Goal: Task Accomplishment & Management: Use online tool/utility

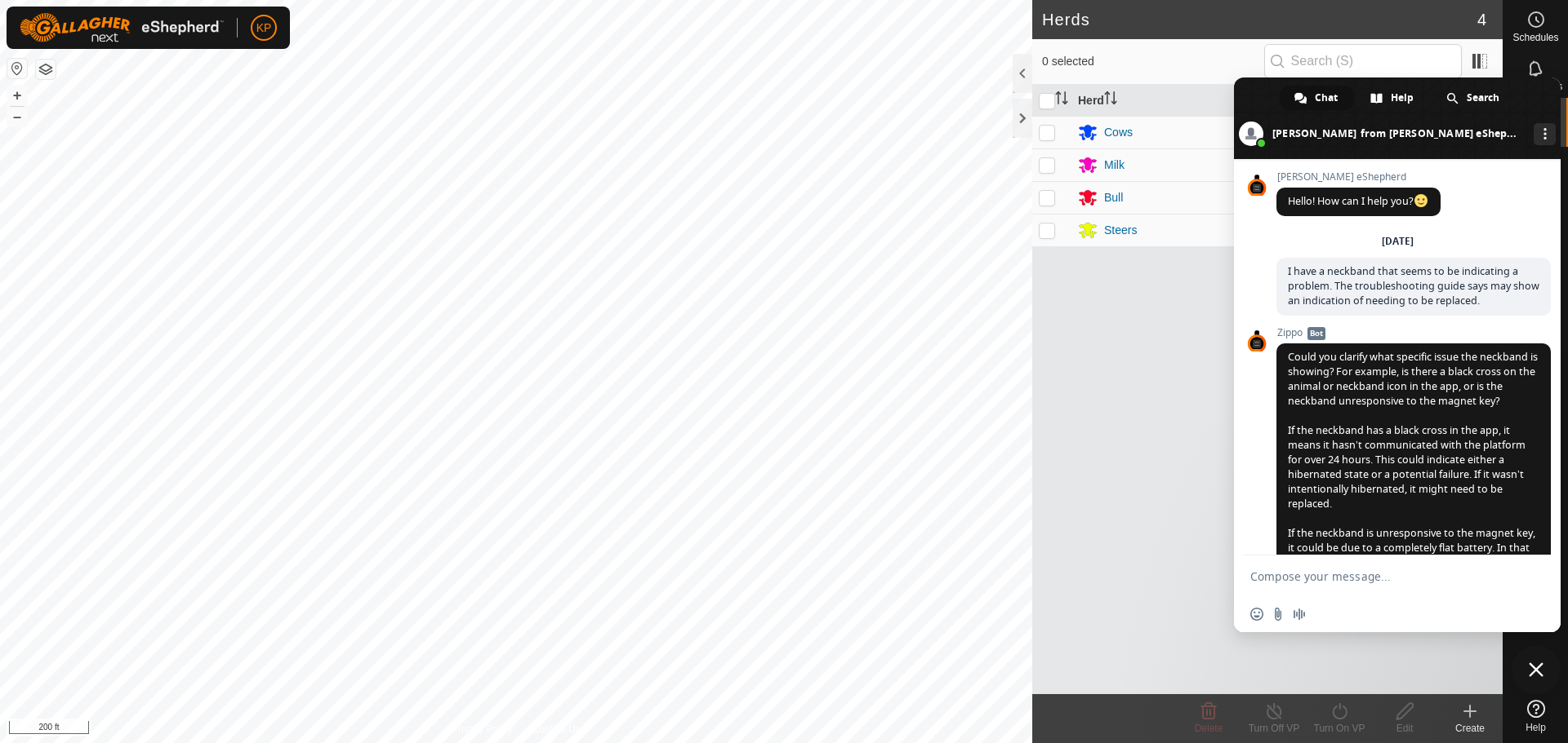
scroll to position [2742, 0]
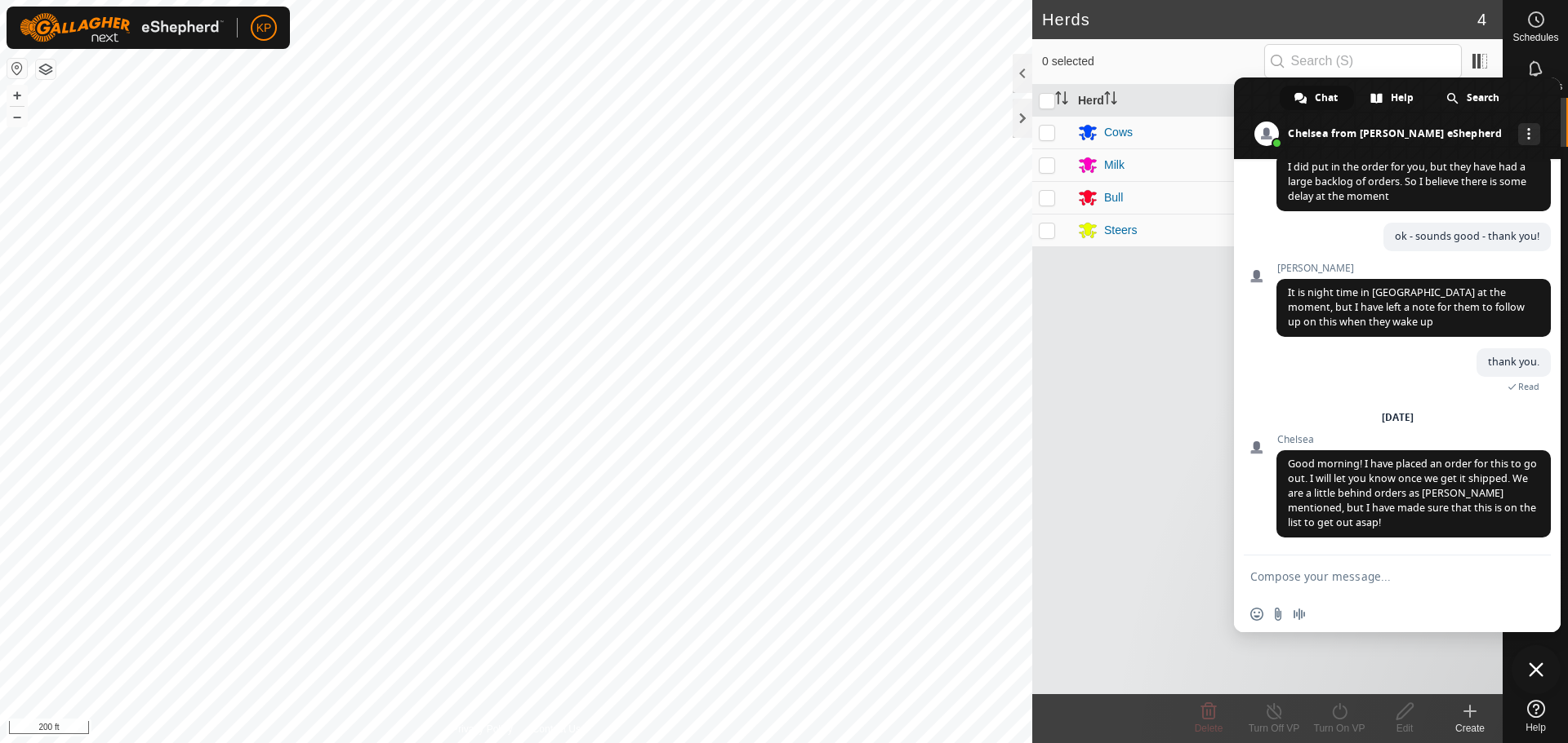
click at [1332, 583] on textarea "Compose your message..." at bounding box center [1380, 576] width 261 height 41
type textarea "much appreciated!"
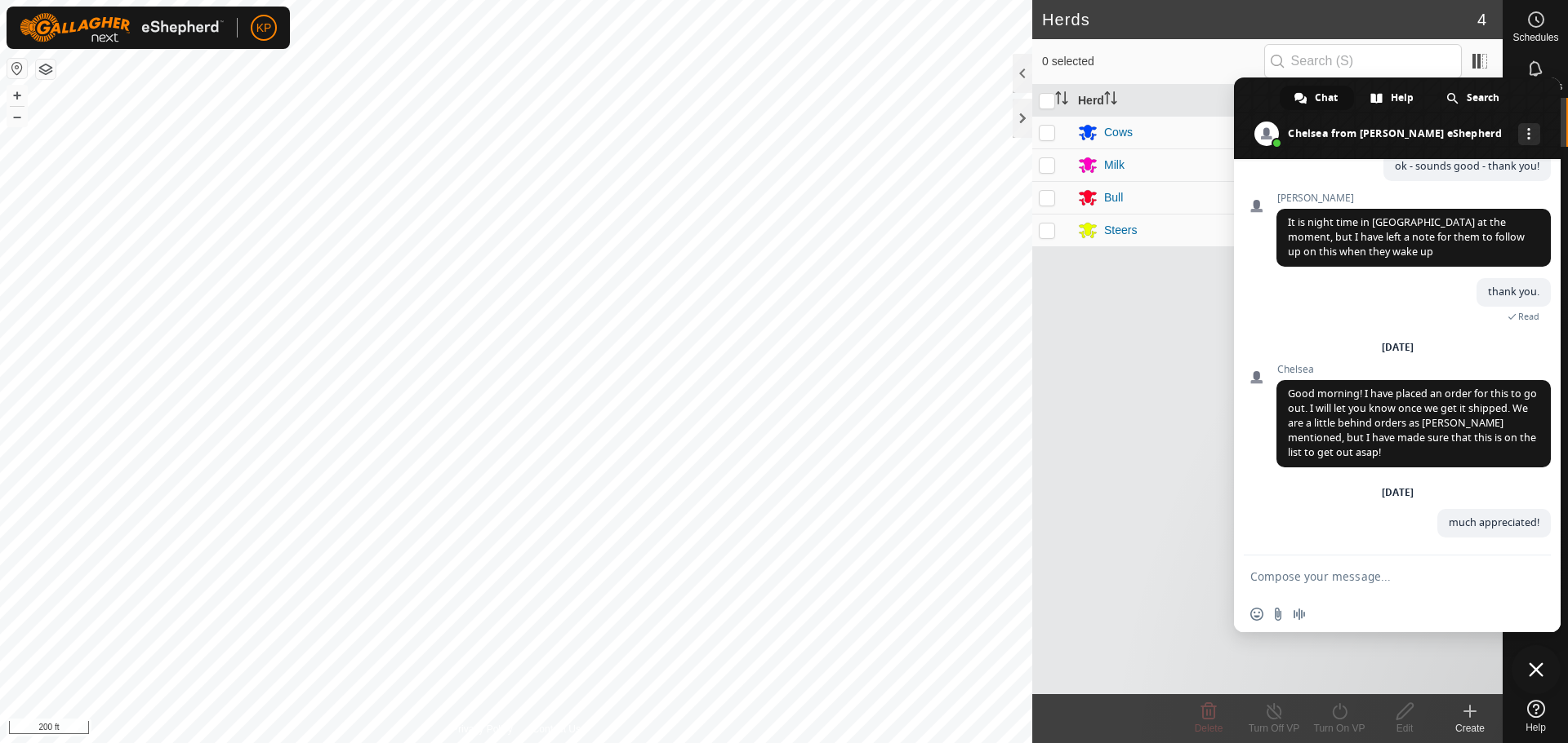
scroll to position [2812, 0]
click at [1155, 310] on div "Herd Head VP Cows 6 east side north 2 Milk 1 Milk Fence Milk Parlor Bull 1 corr…" at bounding box center [1267, 389] width 470 height 610
click at [1051, 468] on div "Herd Head VP Cows 6 east side north 2 Milk 1 Milk Fence Milk Parlor Bull 1 corr…" at bounding box center [1267, 389] width 470 height 610
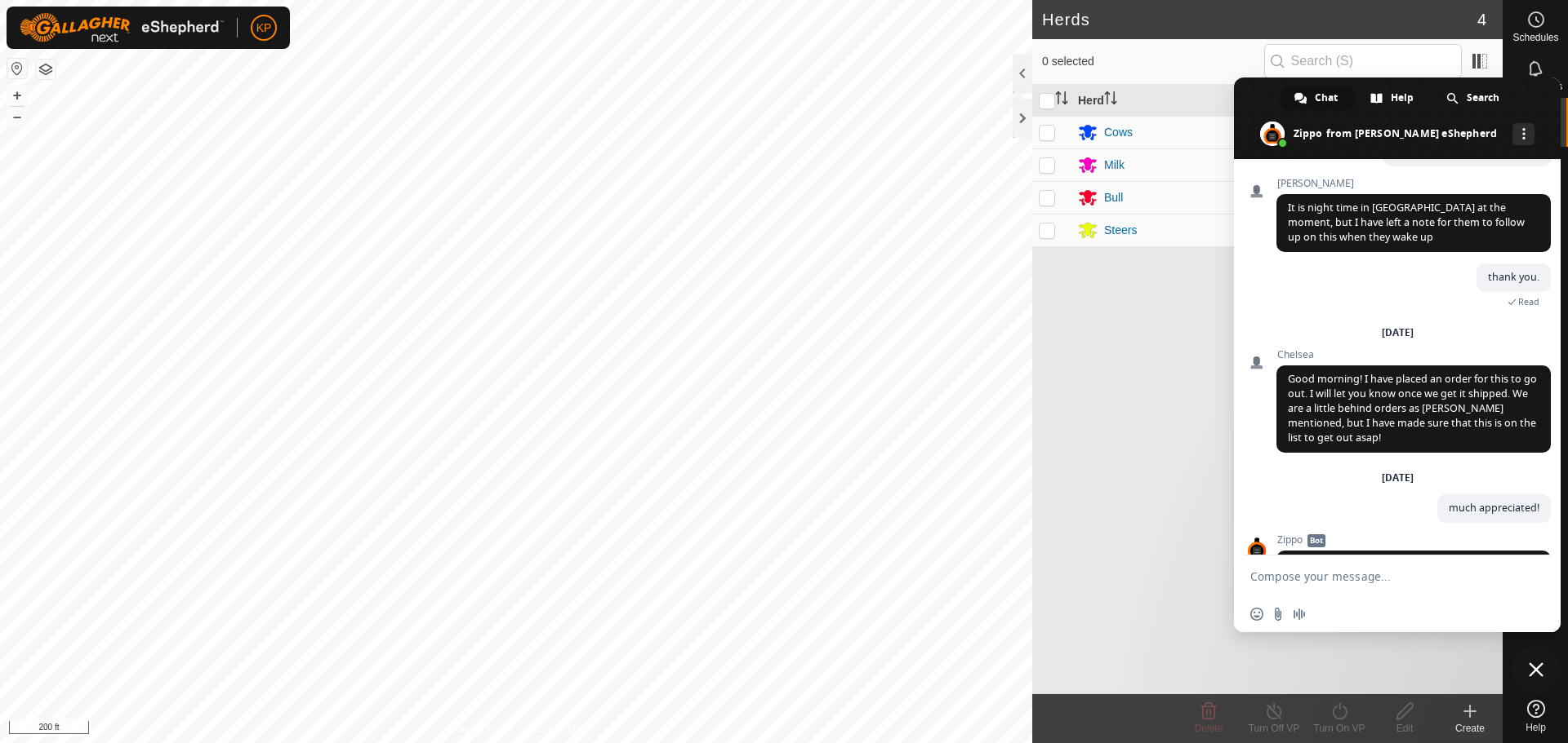
scroll to position [2913, 0]
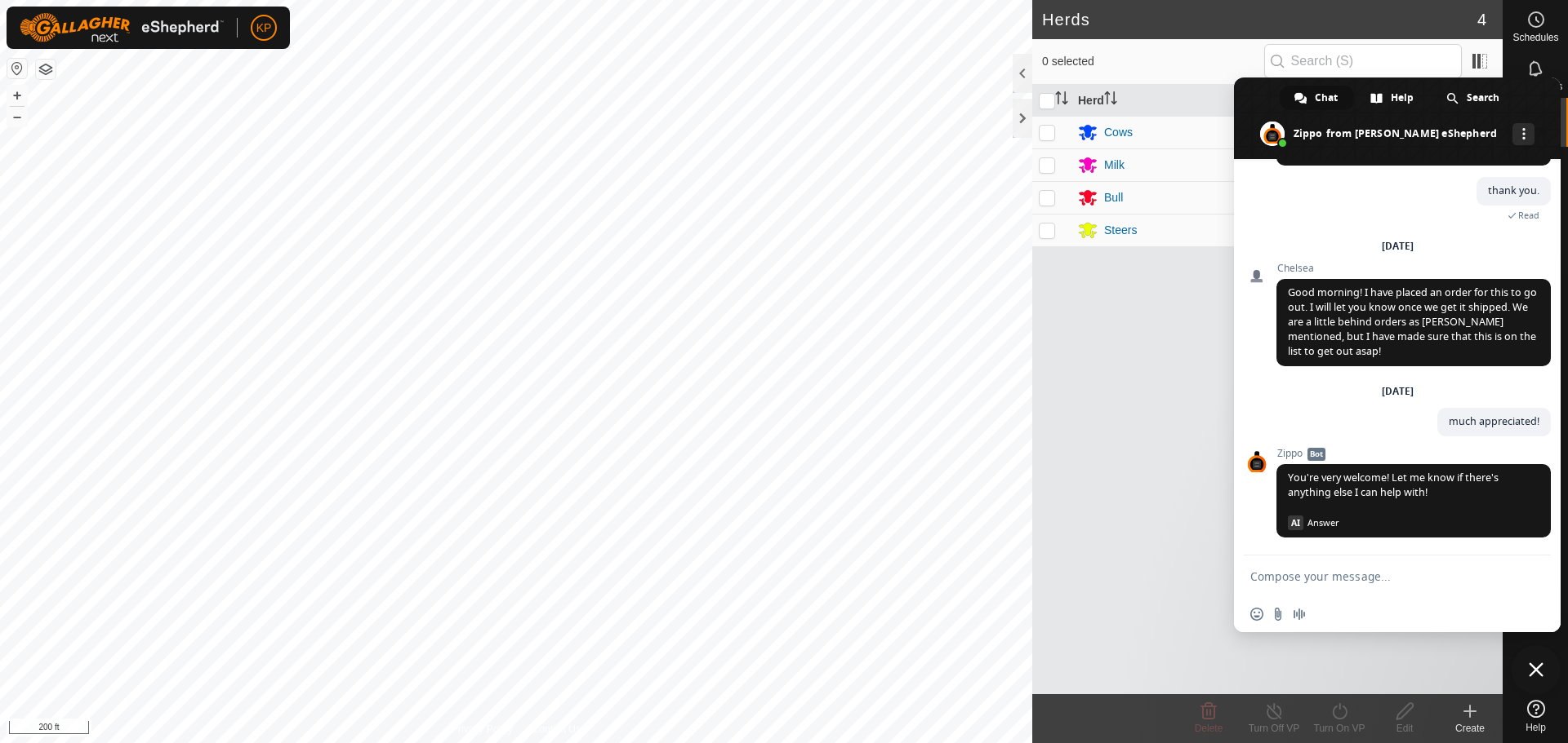
click at [1091, 497] on div "Herd Head VP Cows 6 east side north 2 Milk 1 Milk Fence Milk Parlor Bull 1 corr…" at bounding box center [1267, 389] width 470 height 610
click at [1252, 92] on span at bounding box center [1396, 119] width 327 height 82
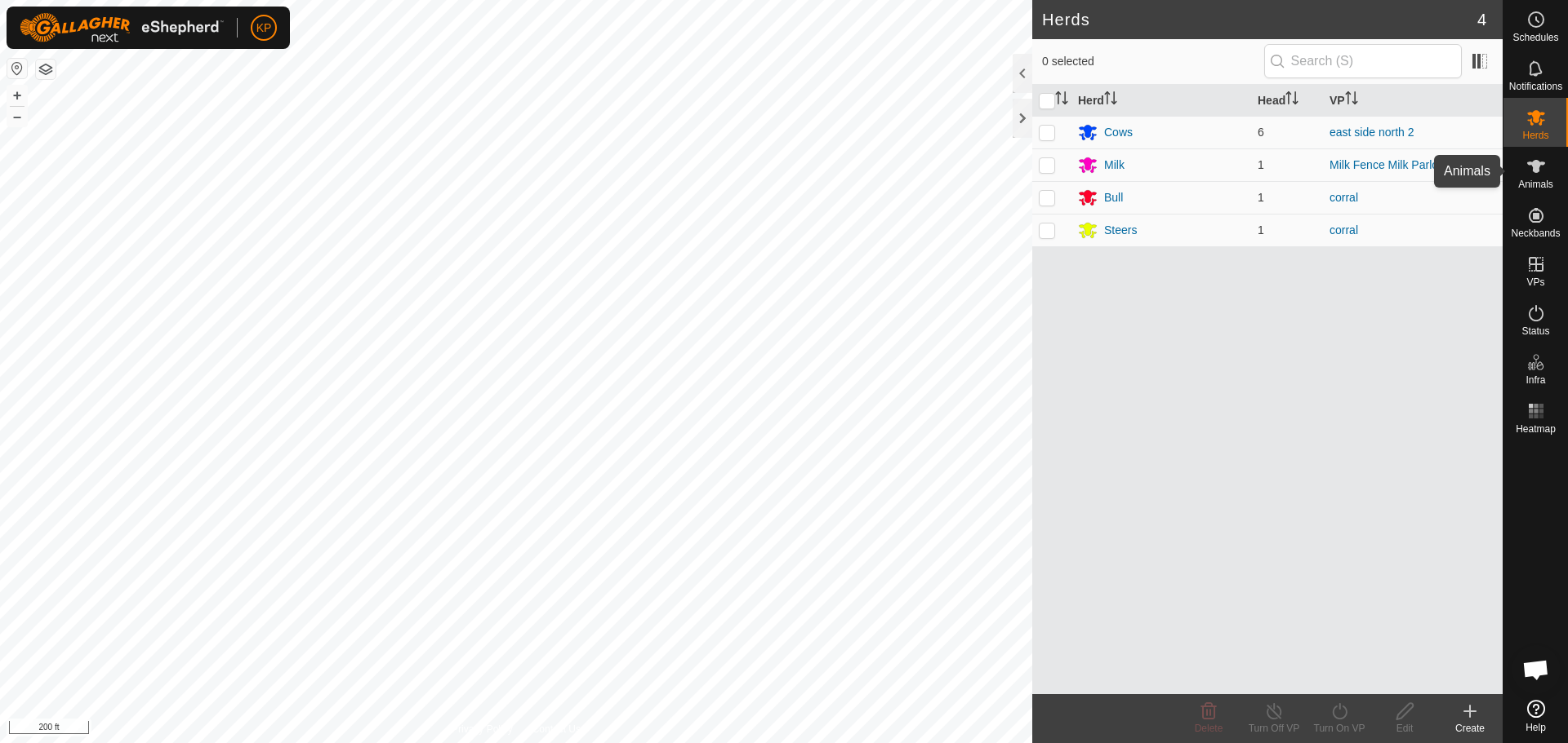
click at [1536, 167] on icon at bounding box center [1536, 165] width 18 height 13
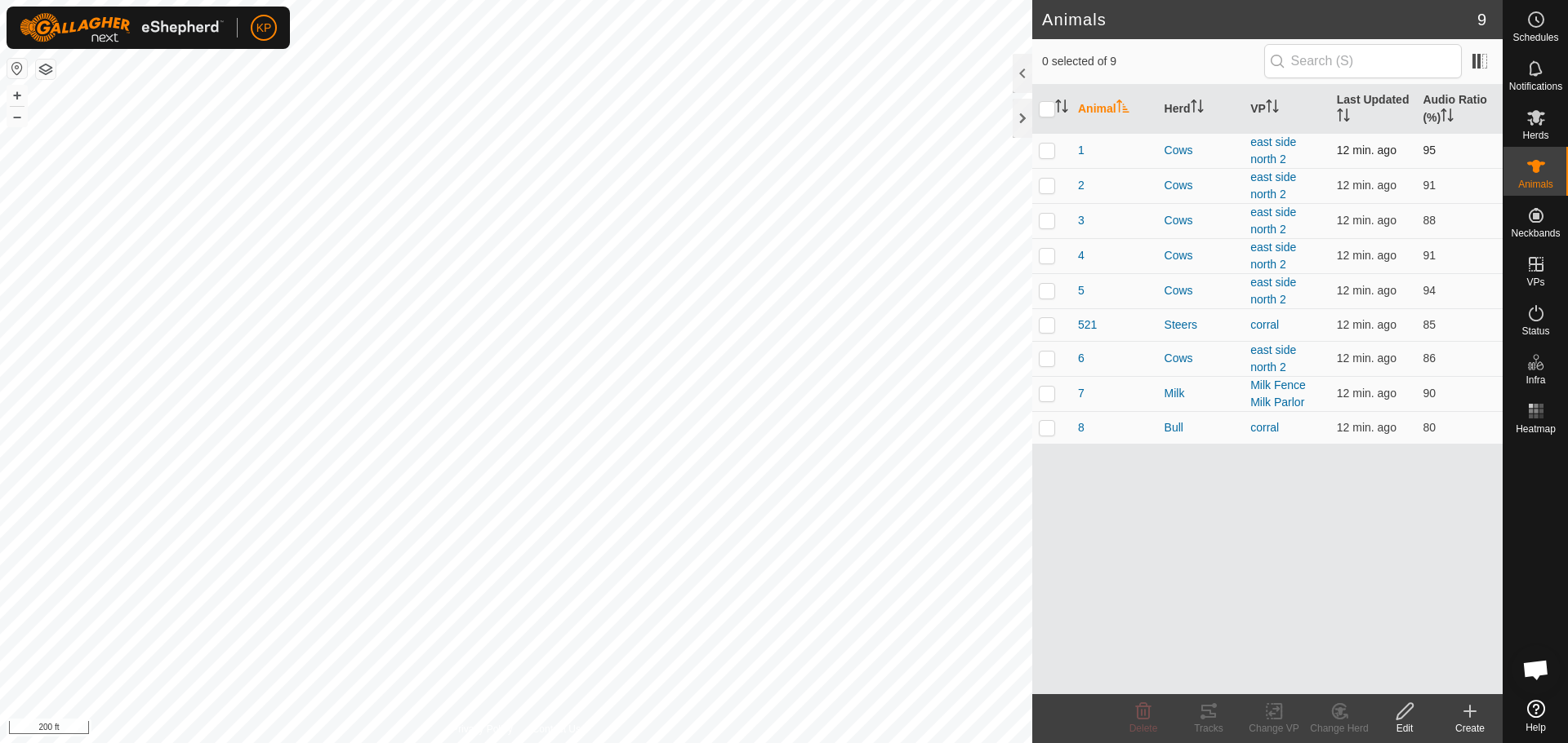
click at [1054, 150] on p-checkbox at bounding box center [1046, 149] width 16 height 13
checkbox input "true"
click at [1042, 190] on p-checkbox at bounding box center [1046, 184] width 16 height 13
checkbox input "true"
click at [1046, 215] on p-checkbox at bounding box center [1046, 220] width 16 height 13
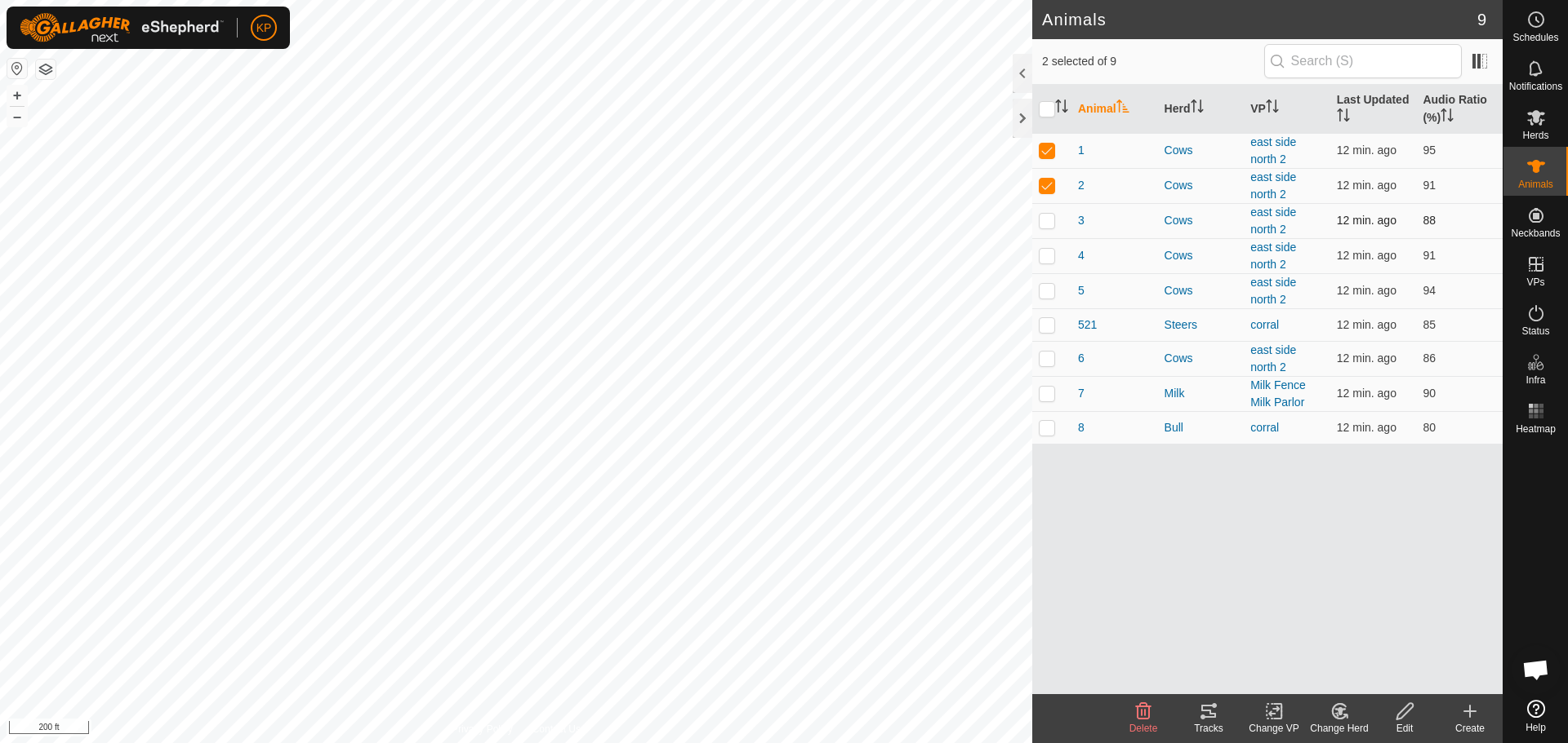
checkbox input "true"
click at [1049, 253] on p-checkbox at bounding box center [1046, 255] width 16 height 13
checkbox input "true"
click at [1049, 294] on p-checkbox at bounding box center [1046, 290] width 16 height 13
checkbox input "true"
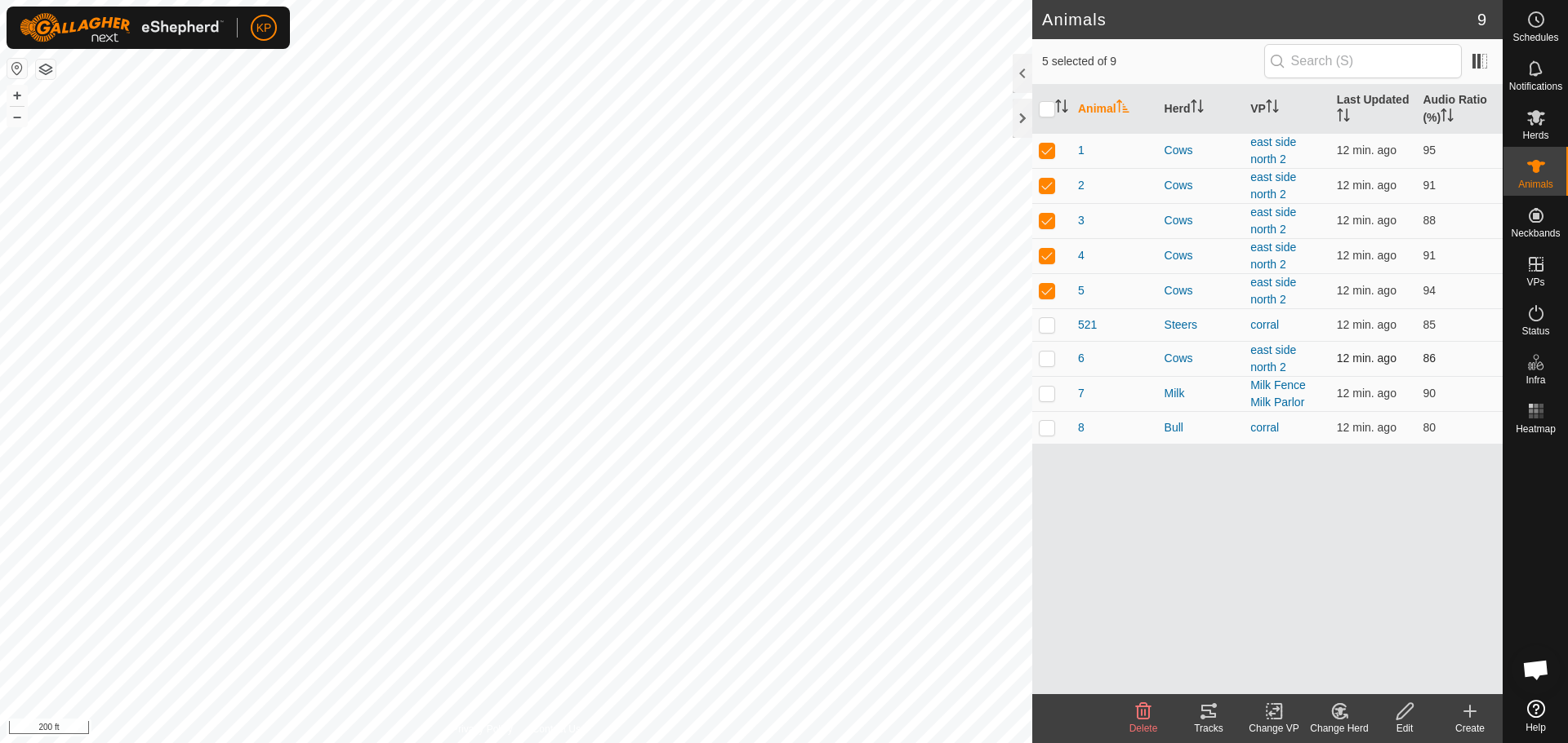
click at [1046, 358] on p-checkbox at bounding box center [1046, 357] width 16 height 13
checkbox input "true"
click at [1214, 716] on icon at bounding box center [1208, 711] width 20 height 20
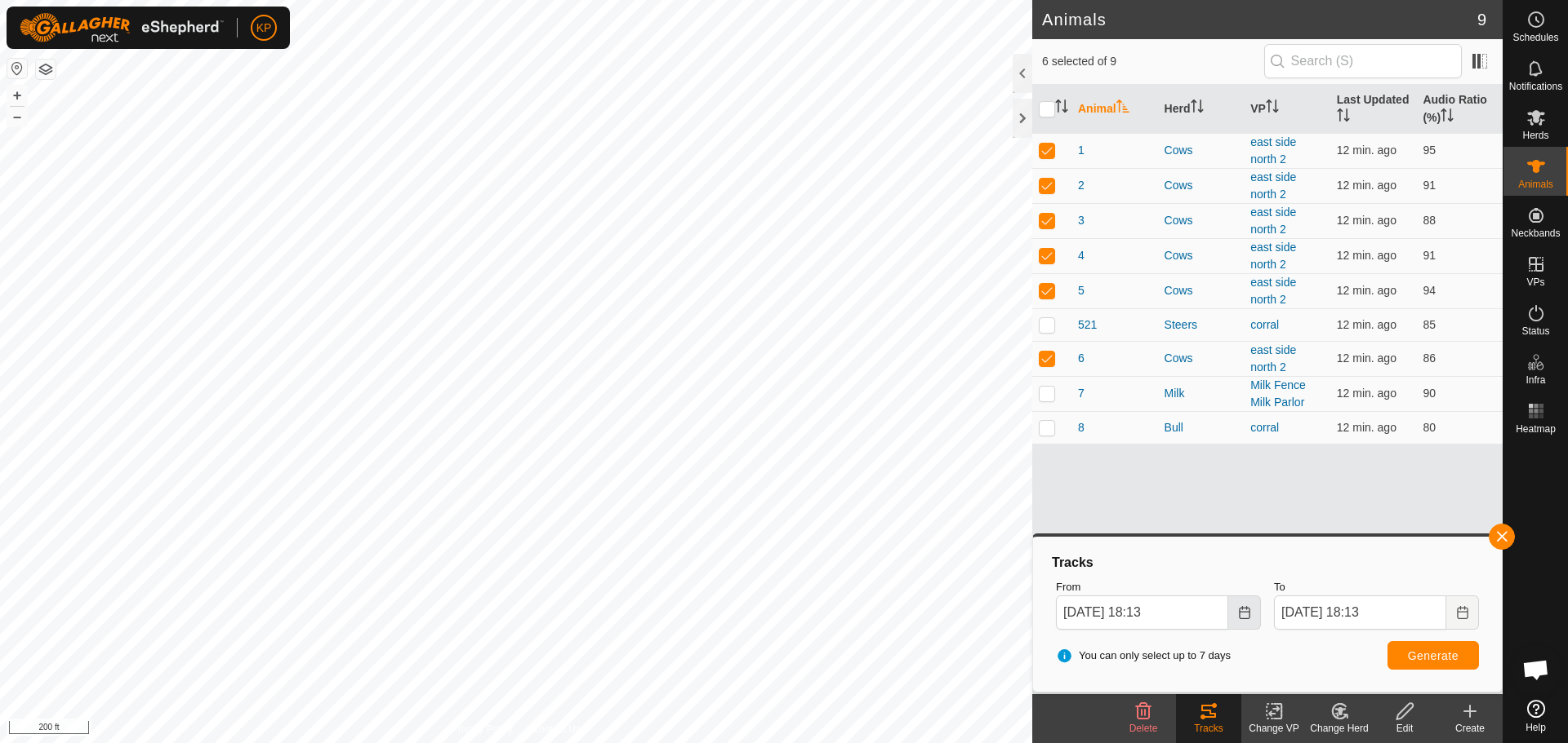
click at [1242, 621] on button "Choose Date" at bounding box center [1244, 612] width 32 height 34
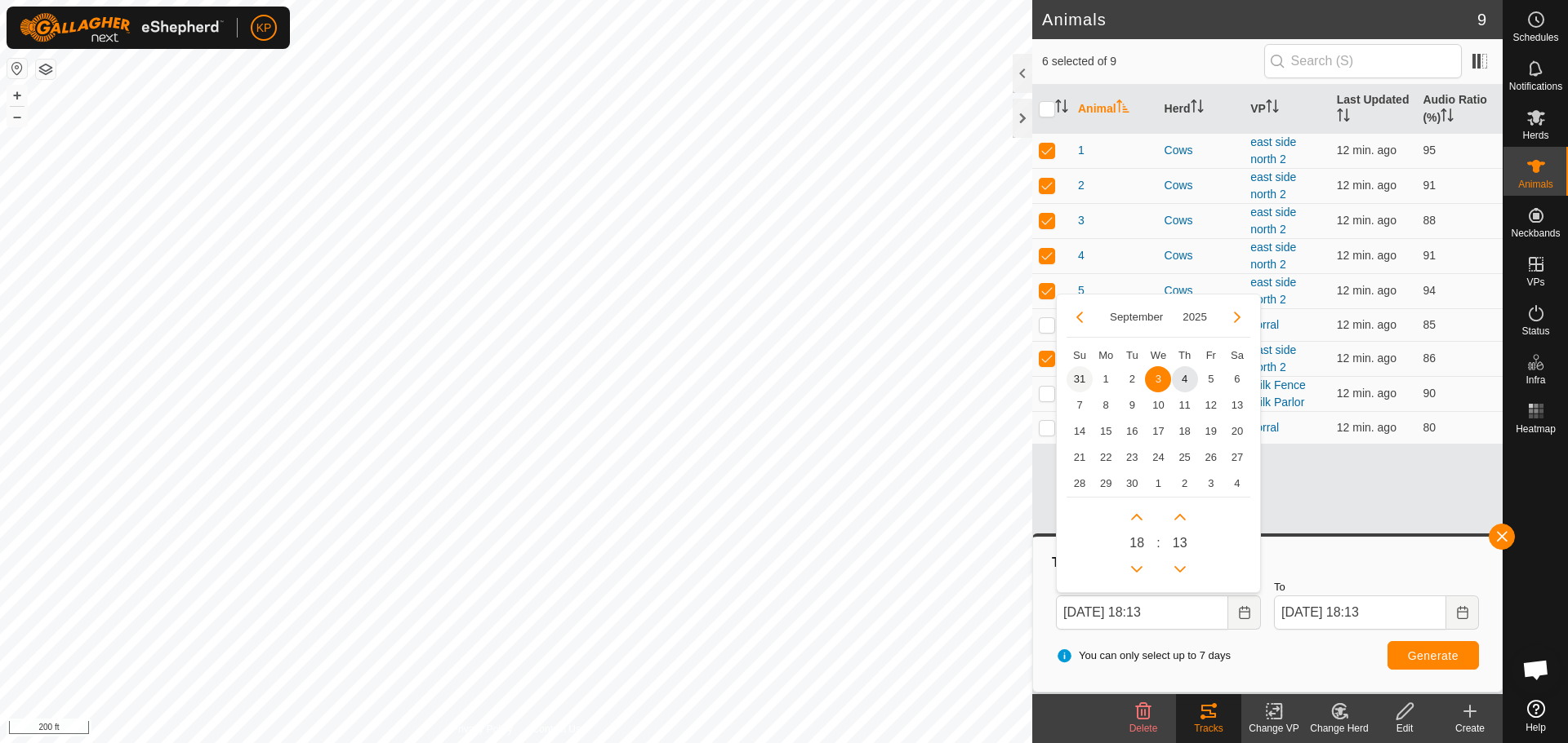
click at [1085, 377] on span "31" at bounding box center [1079, 379] width 26 height 26
type input "[DATE] 18:13"
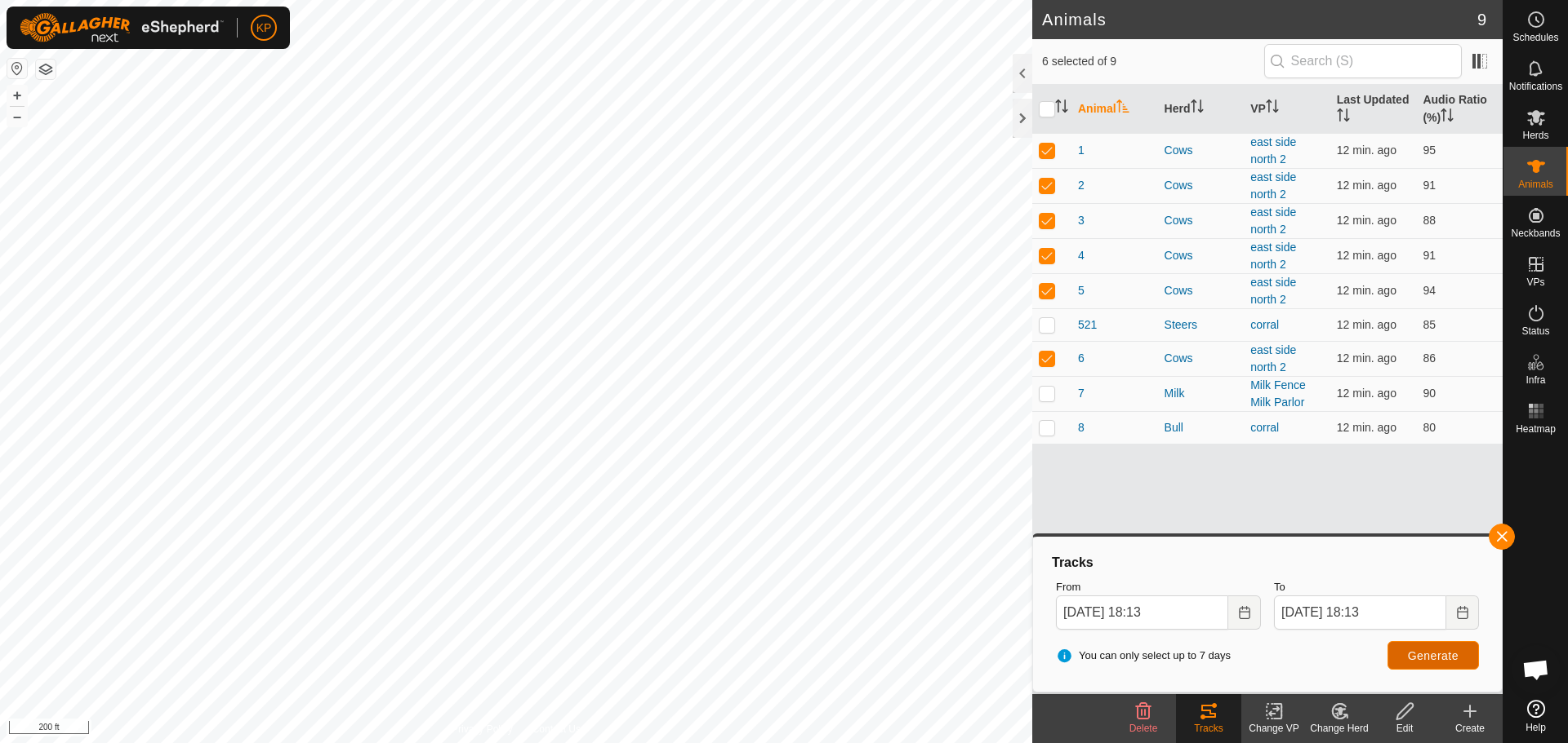
click at [1400, 652] on button "Generate" at bounding box center [1432, 655] width 91 height 28
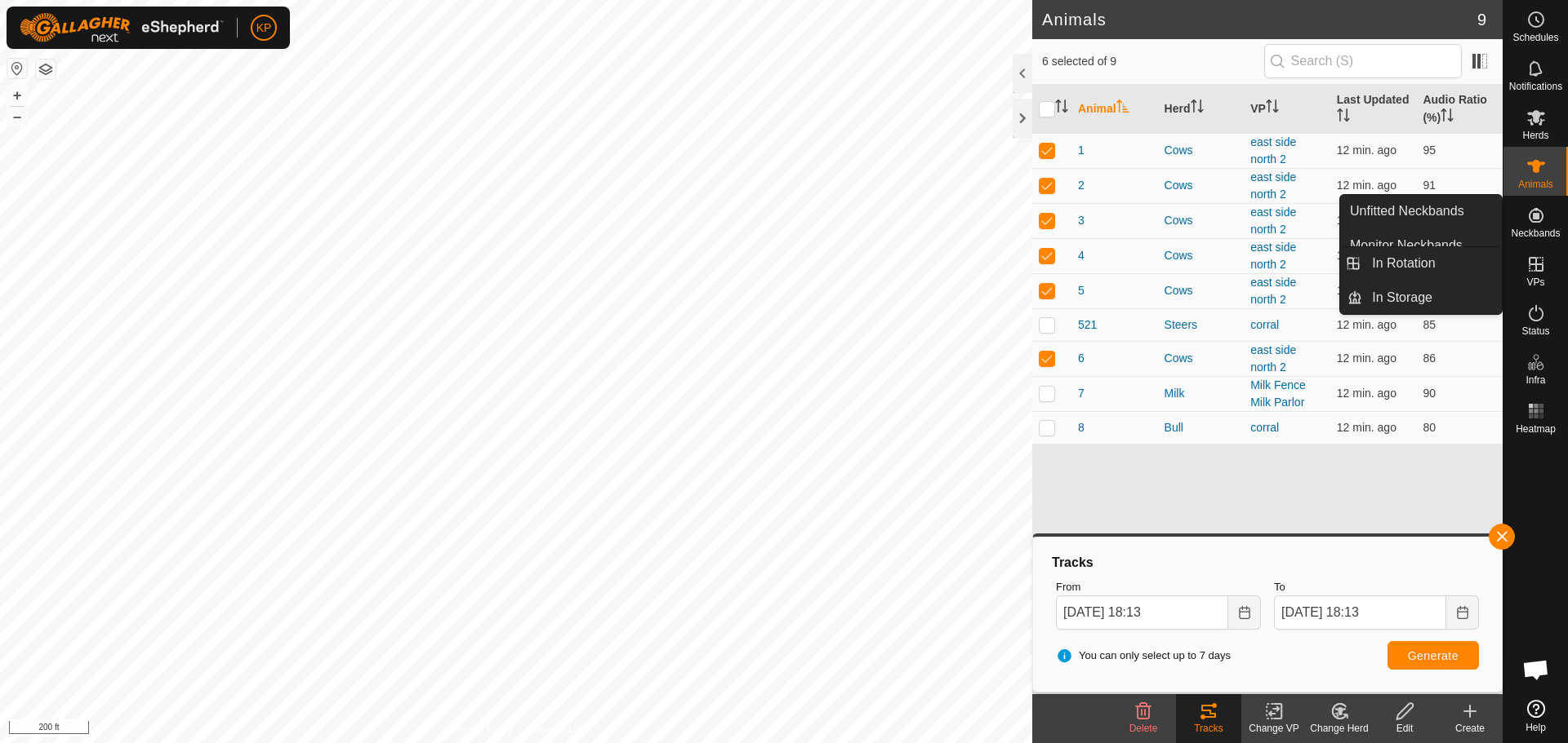
click at [1542, 282] on span "VPs" at bounding box center [1535, 282] width 18 height 9
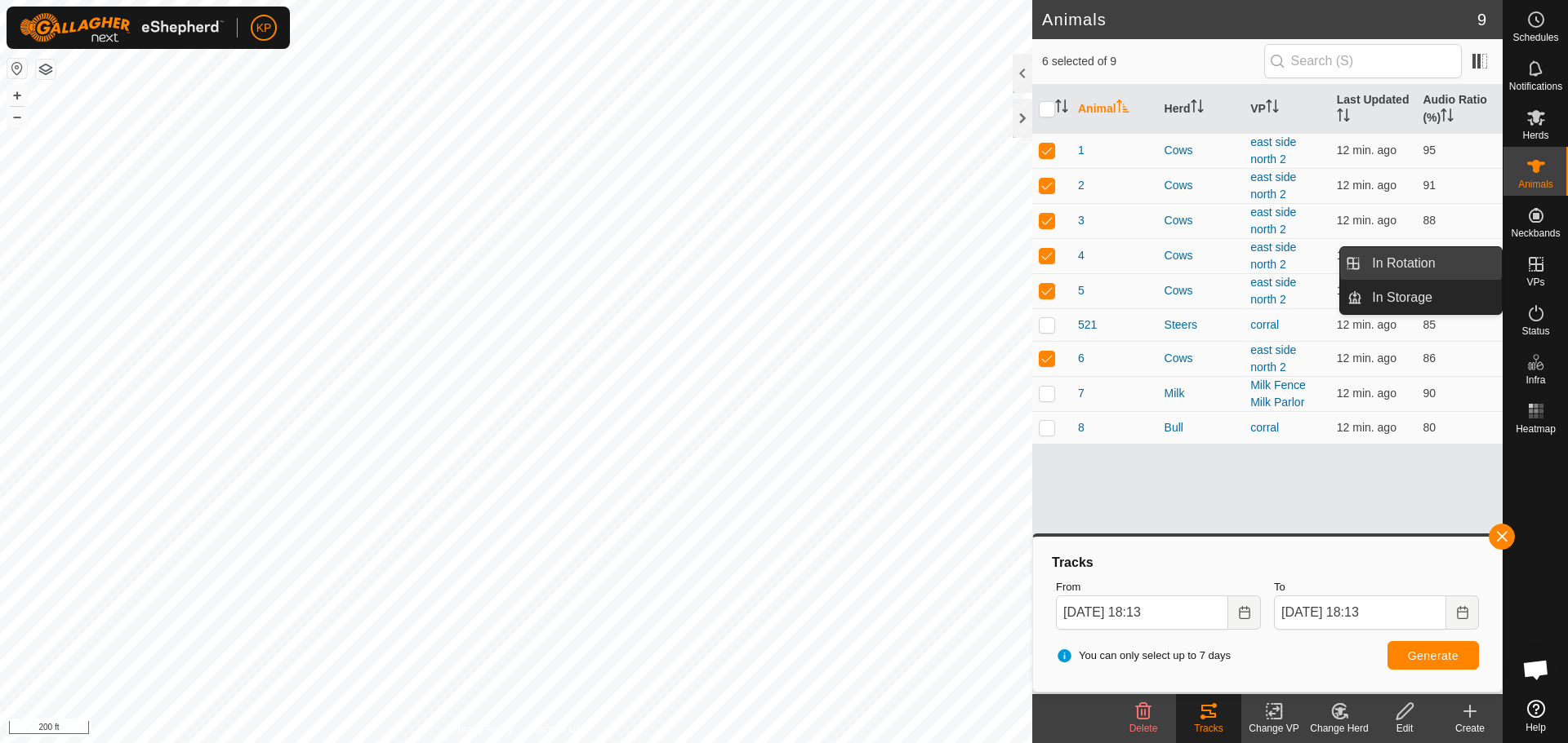
click at [1445, 261] on link "In Rotation" at bounding box center [1431, 264] width 140 height 32
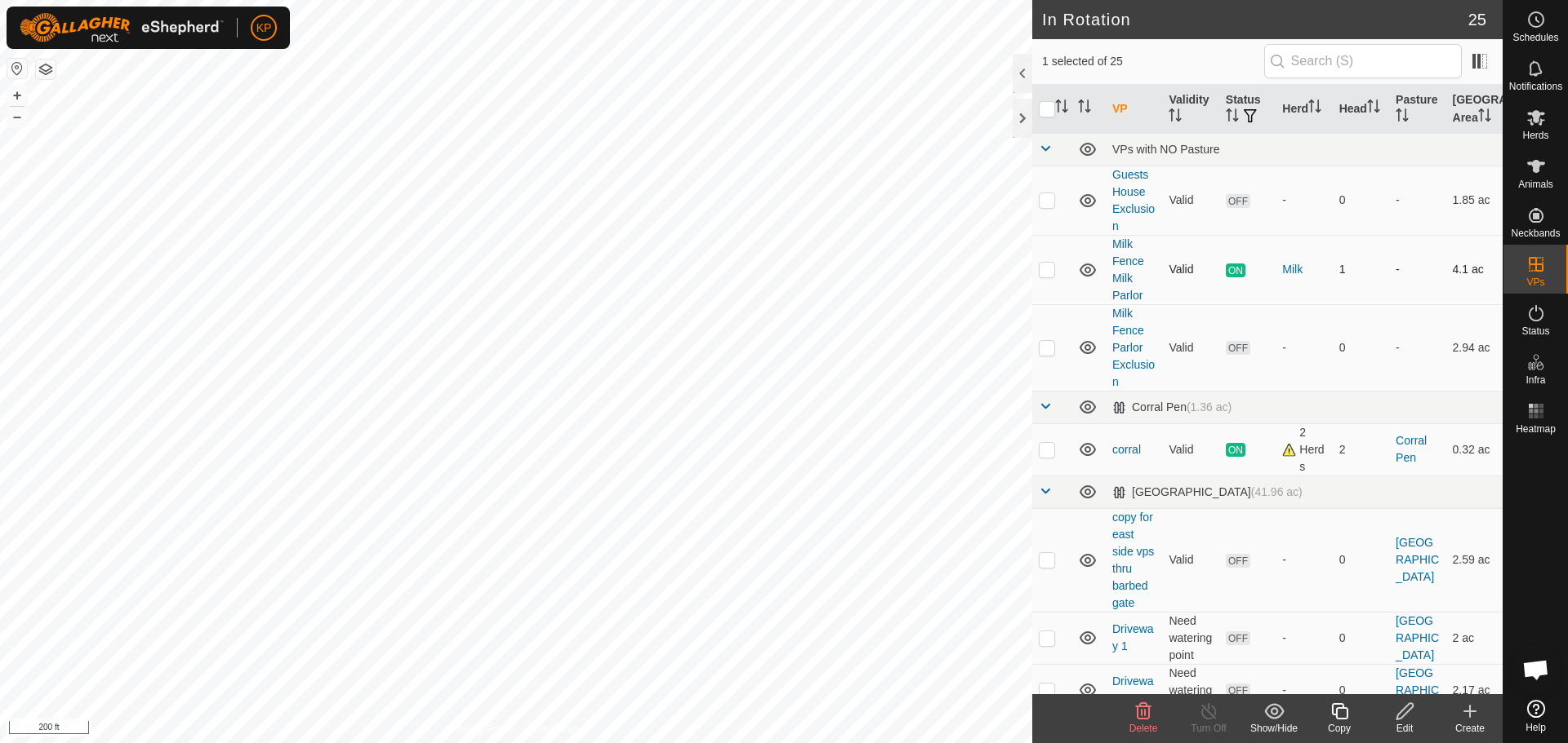
checkbox input "false"
checkbox input "true"
checkbox input "false"
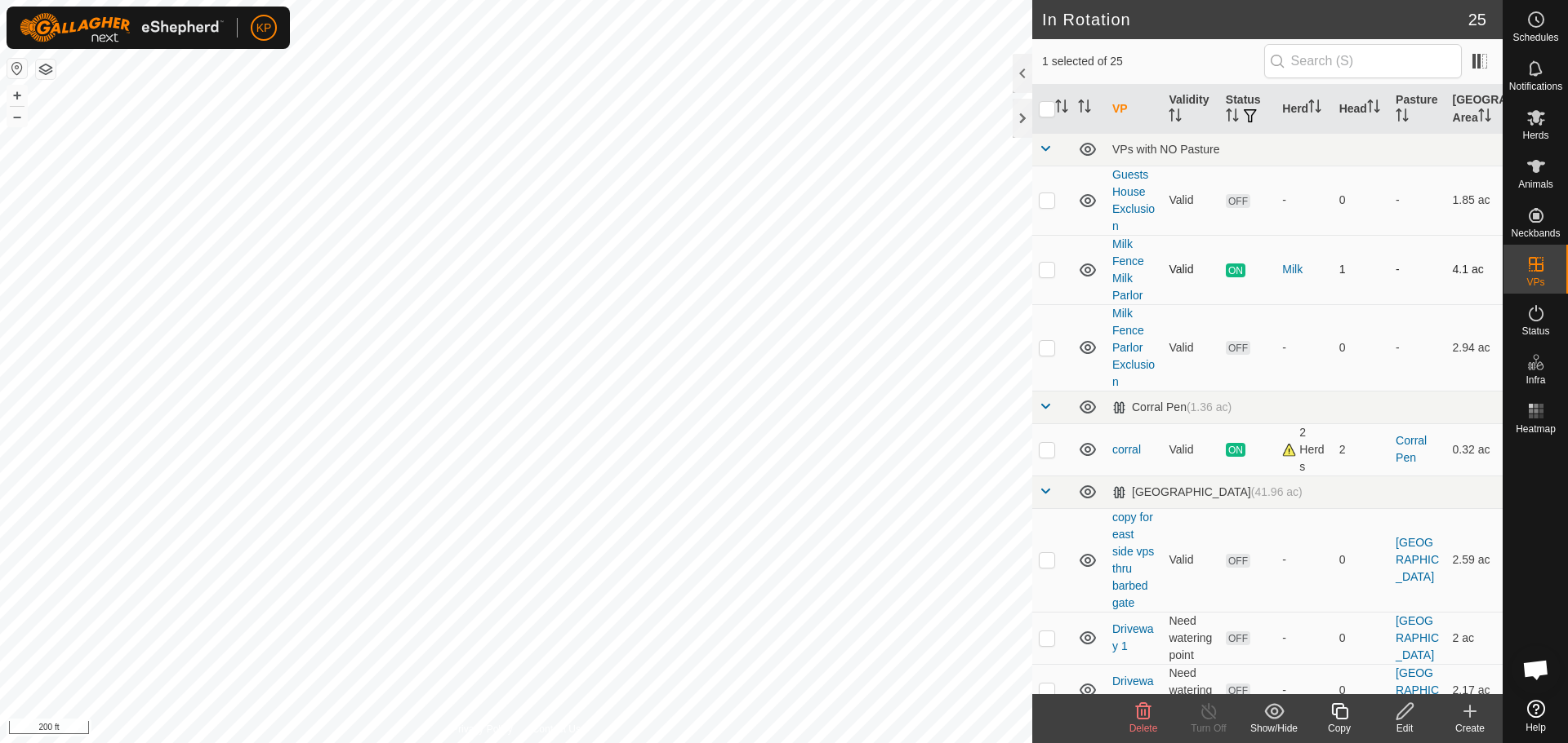
checkbox input "true"
checkbox input "false"
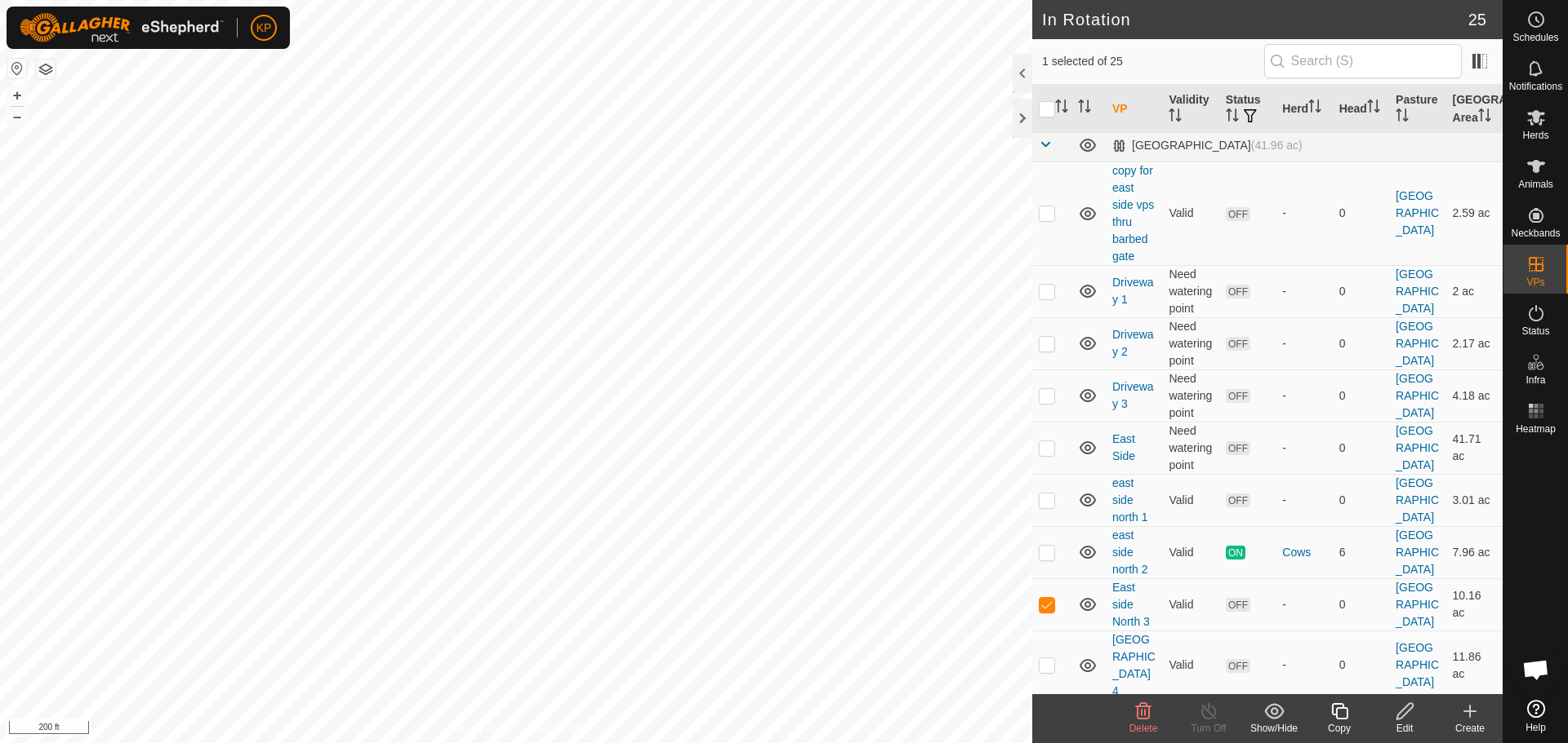
scroll to position [490, 0]
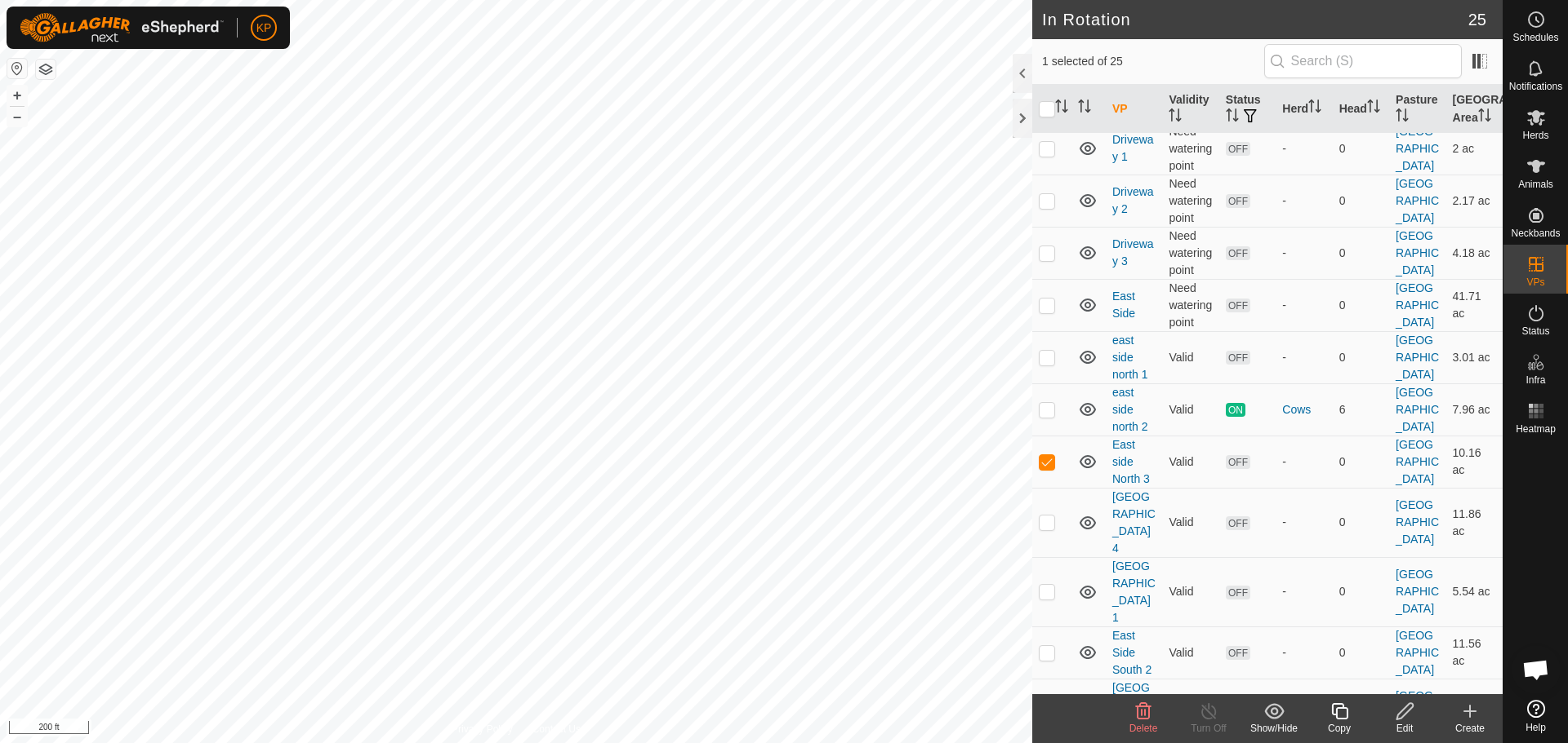
click at [1401, 711] on icon at bounding box center [1404, 711] width 16 height 16
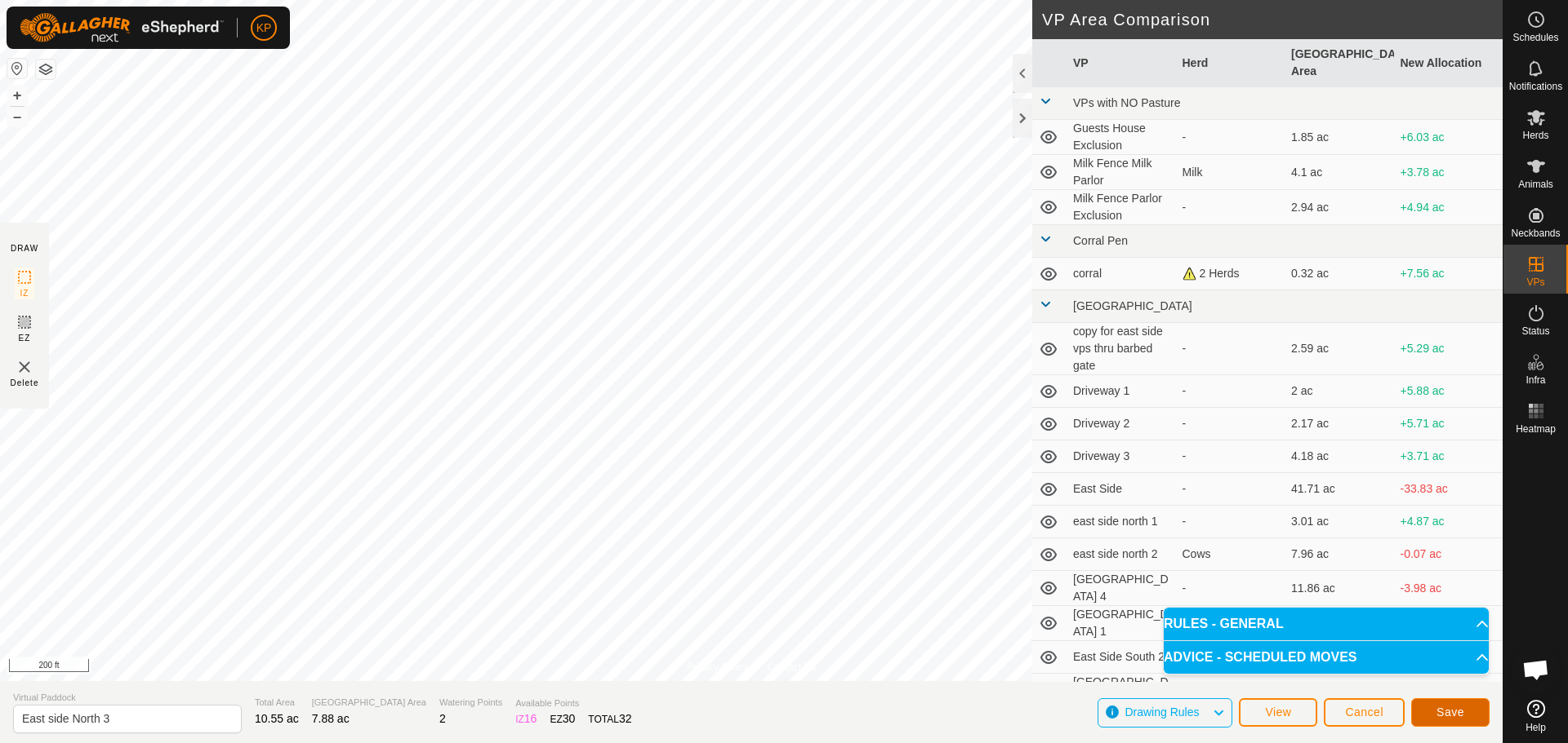
click at [1453, 719] on button "Save" at bounding box center [1450, 712] width 79 height 28
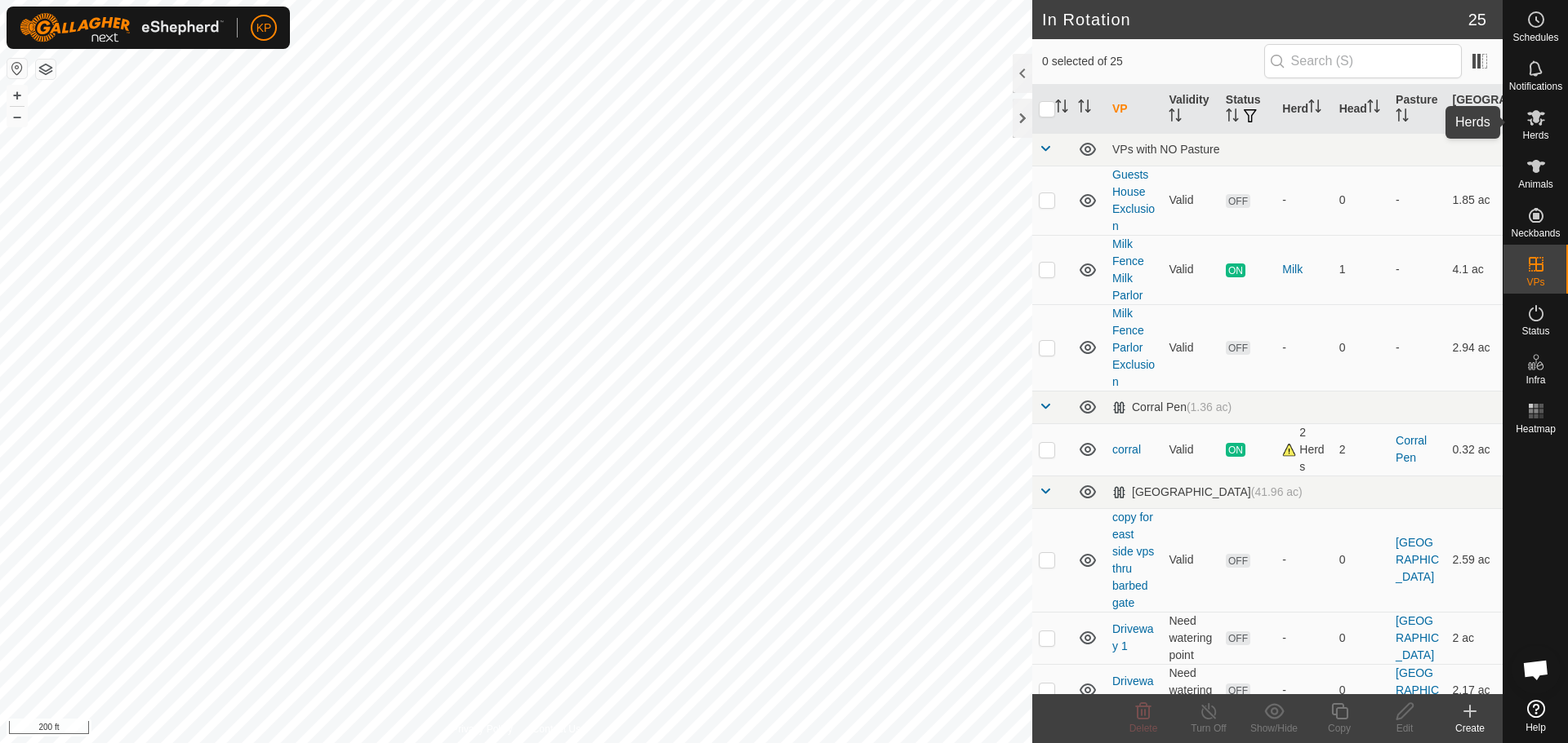
click at [1535, 129] on es-mob-svg-icon at bounding box center [1536, 117] width 29 height 26
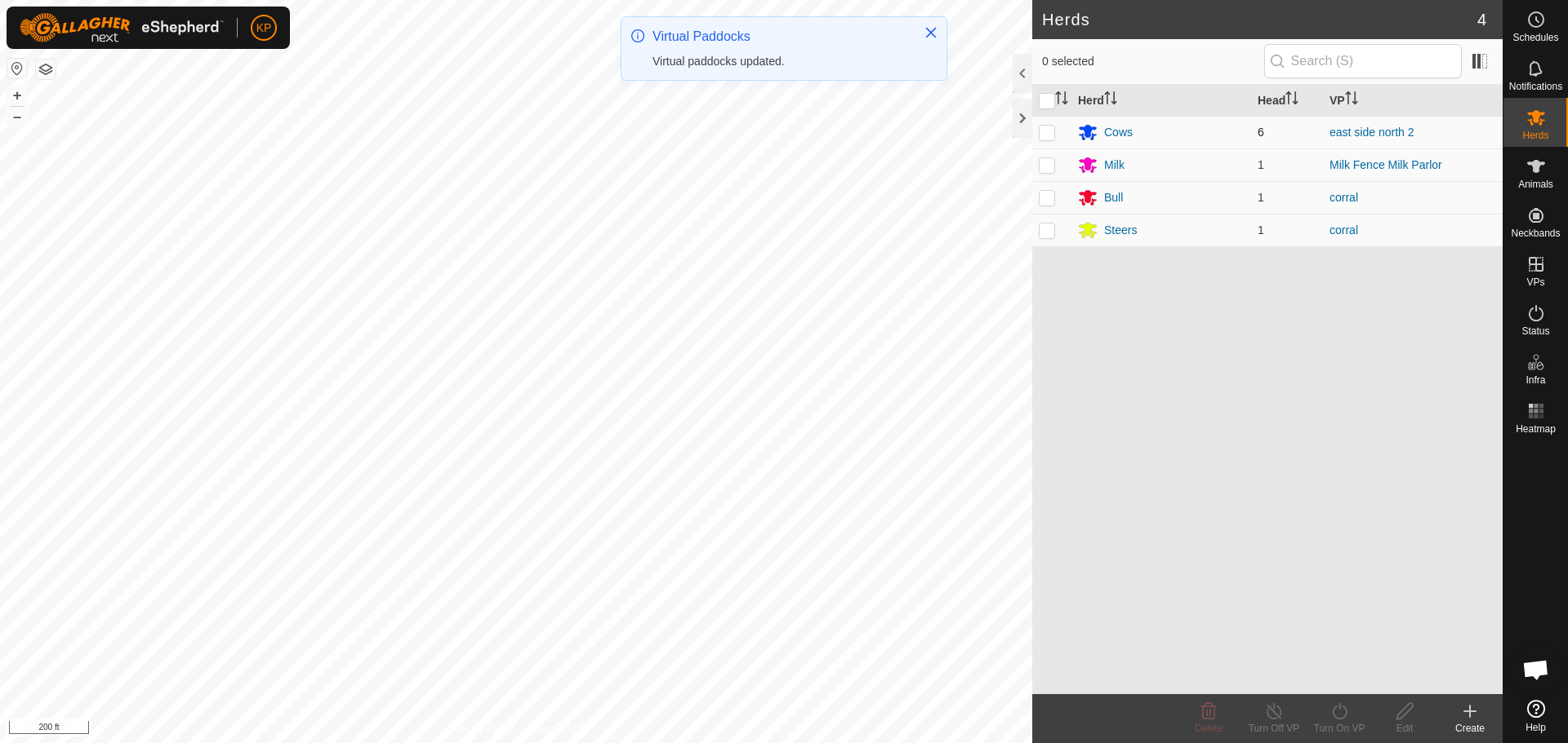
click at [1045, 134] on p-checkbox at bounding box center [1046, 131] width 16 height 13
checkbox input "true"
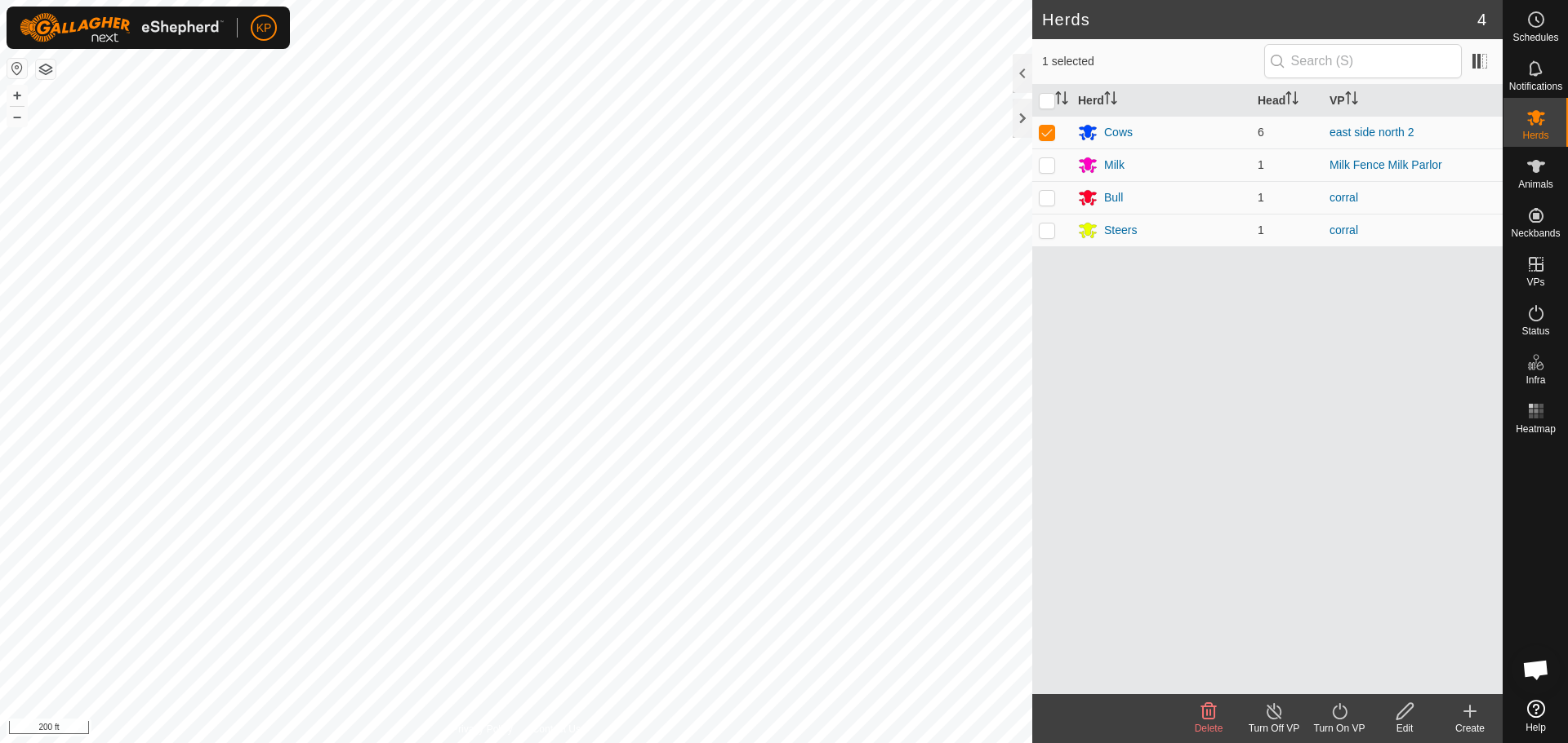
click at [1339, 716] on icon at bounding box center [1339, 711] width 20 height 20
click at [1338, 678] on link "Now" at bounding box center [1387, 676] width 161 height 32
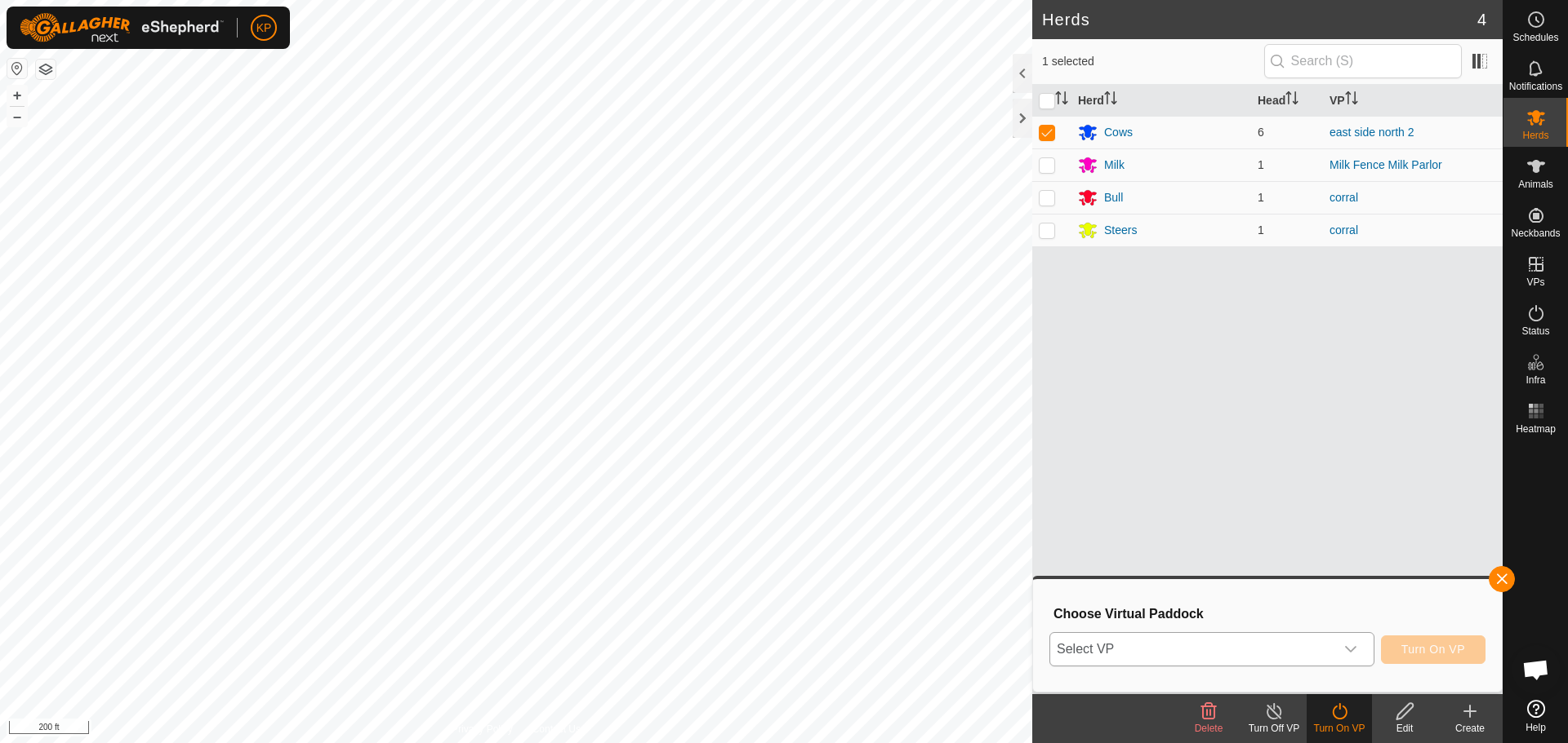
click at [1352, 647] on icon "dropdown trigger" at bounding box center [1349, 649] width 13 height 13
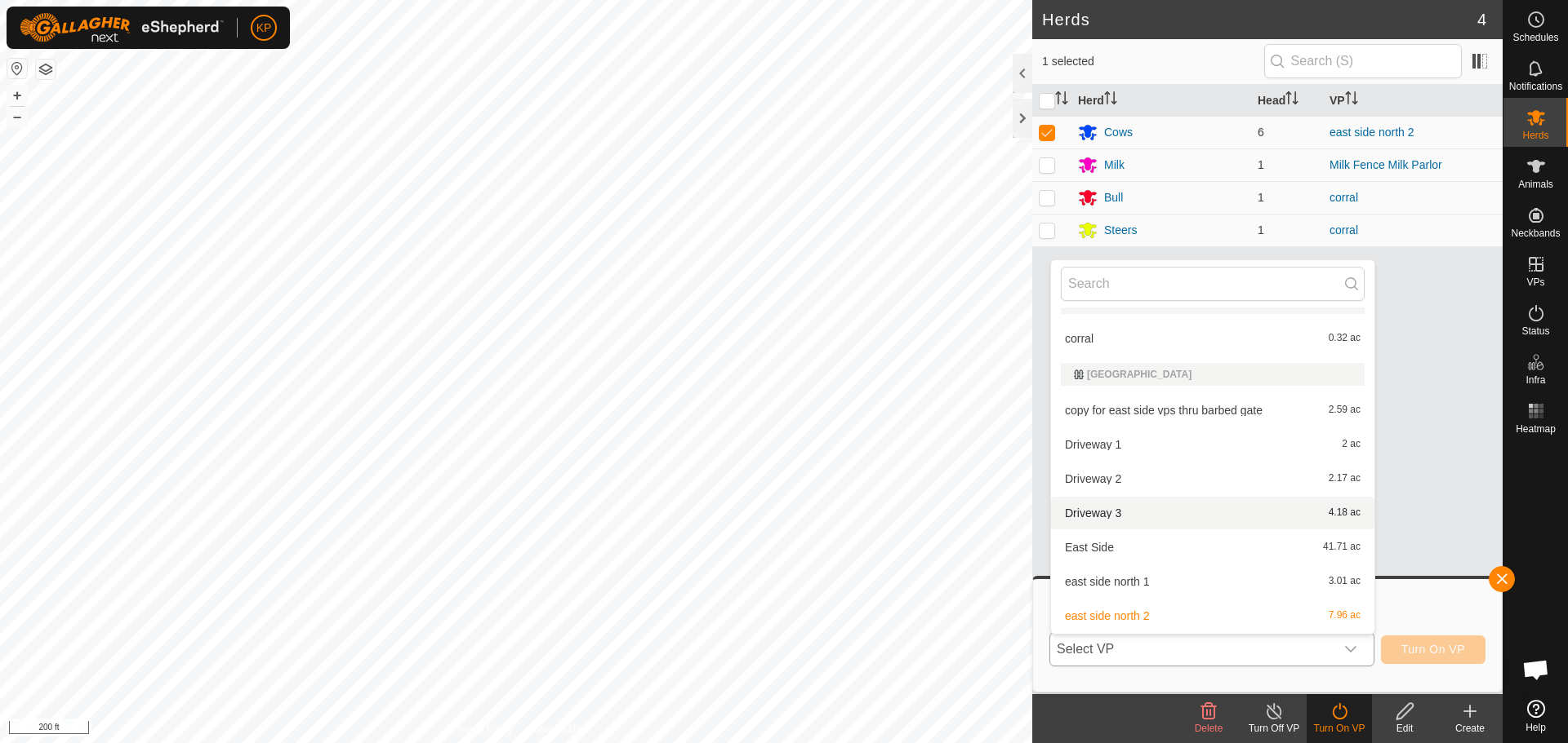
scroll to position [245, 0]
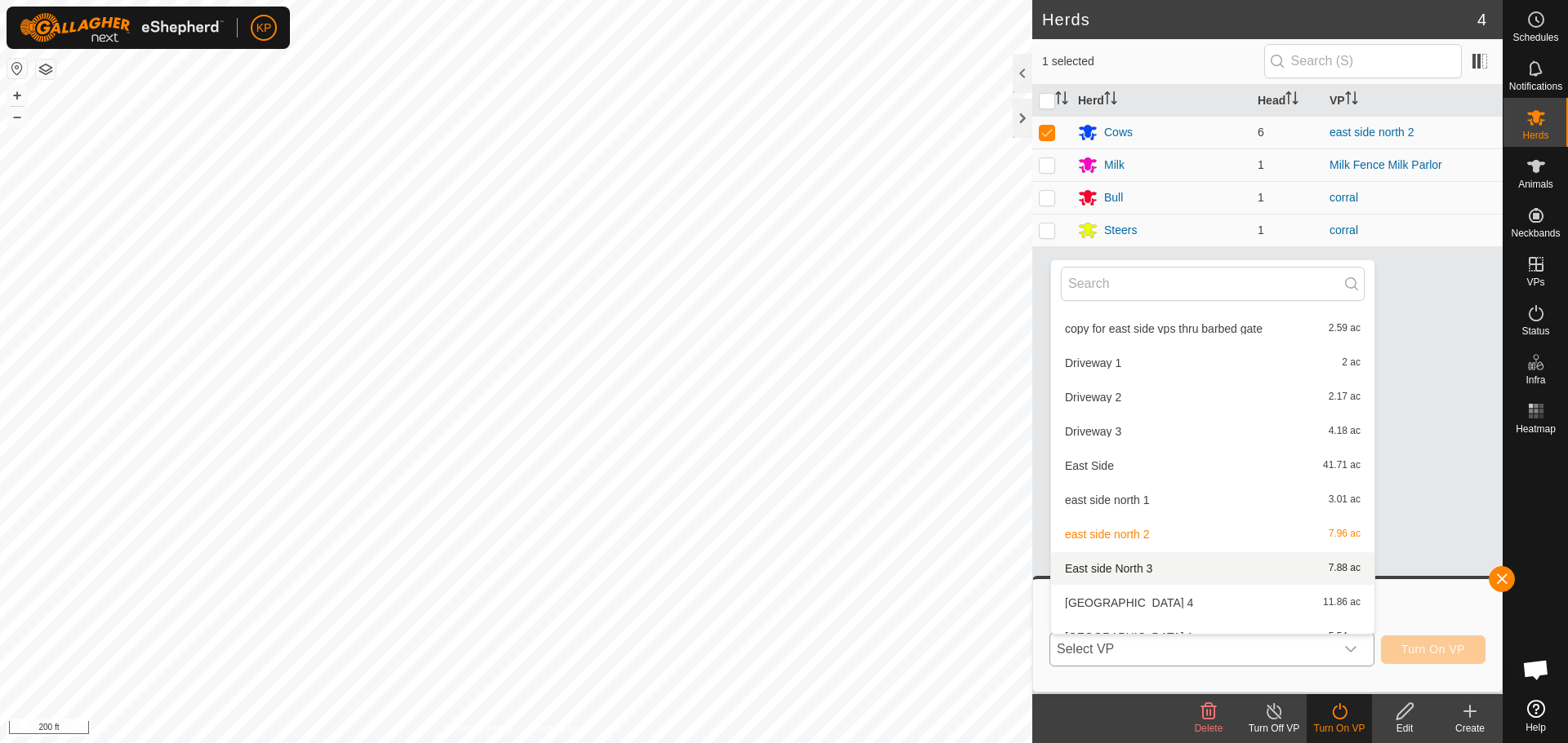
click at [1142, 566] on li "East side North 3 7.88 ac" at bounding box center [1212, 569] width 324 height 32
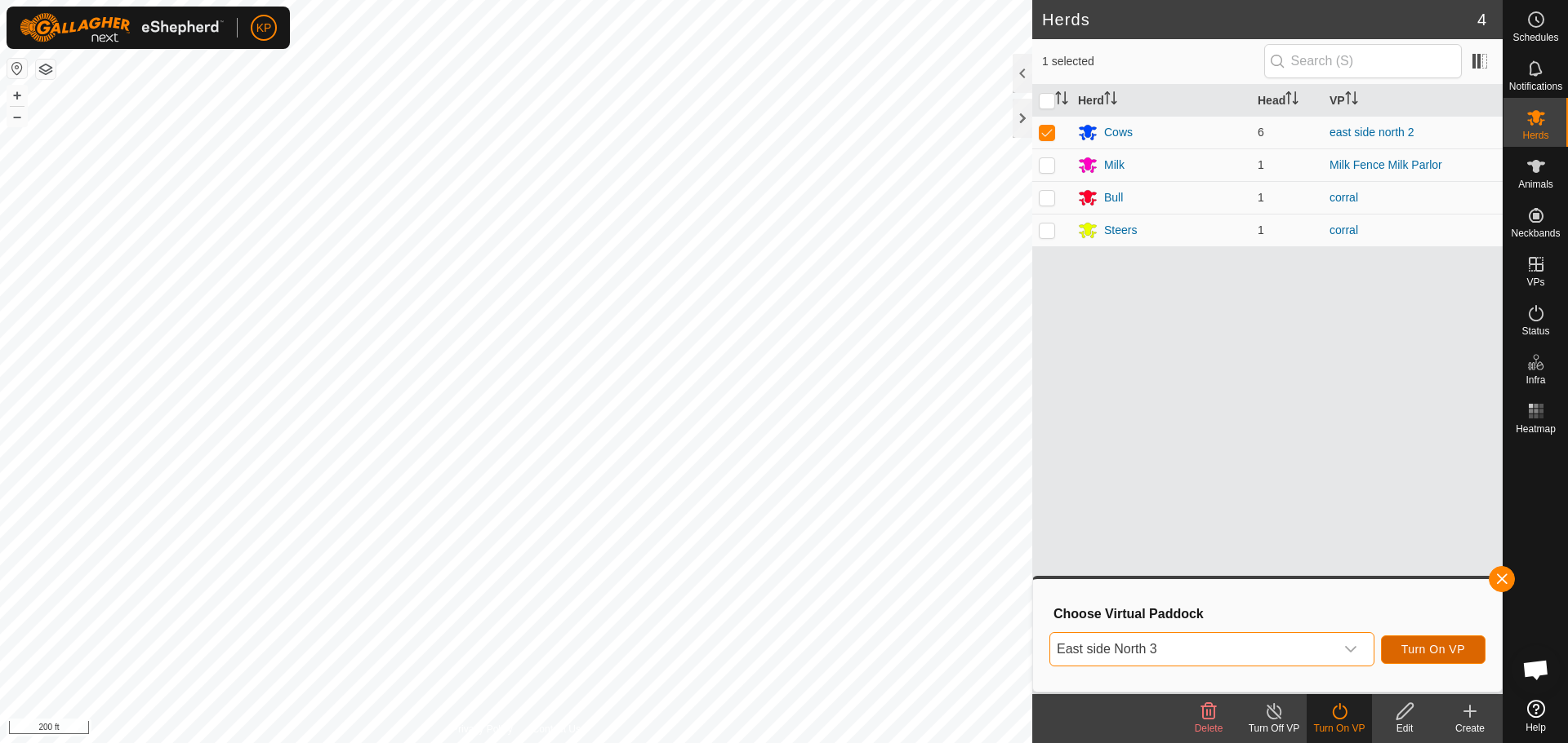
click at [1456, 655] on span "Turn On VP" at bounding box center [1432, 649] width 64 height 13
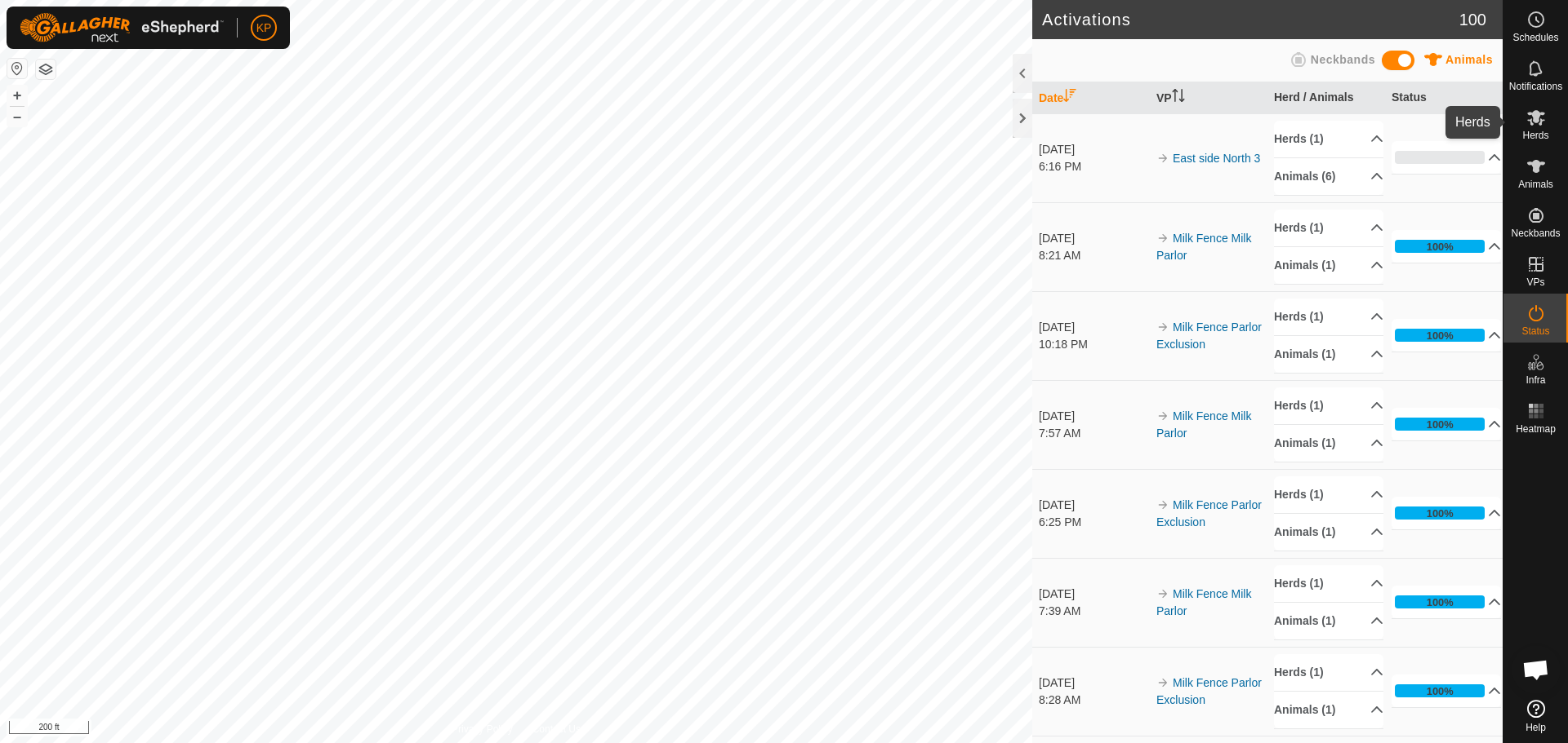
click at [1538, 134] on span "Herds" at bounding box center [1535, 135] width 26 height 9
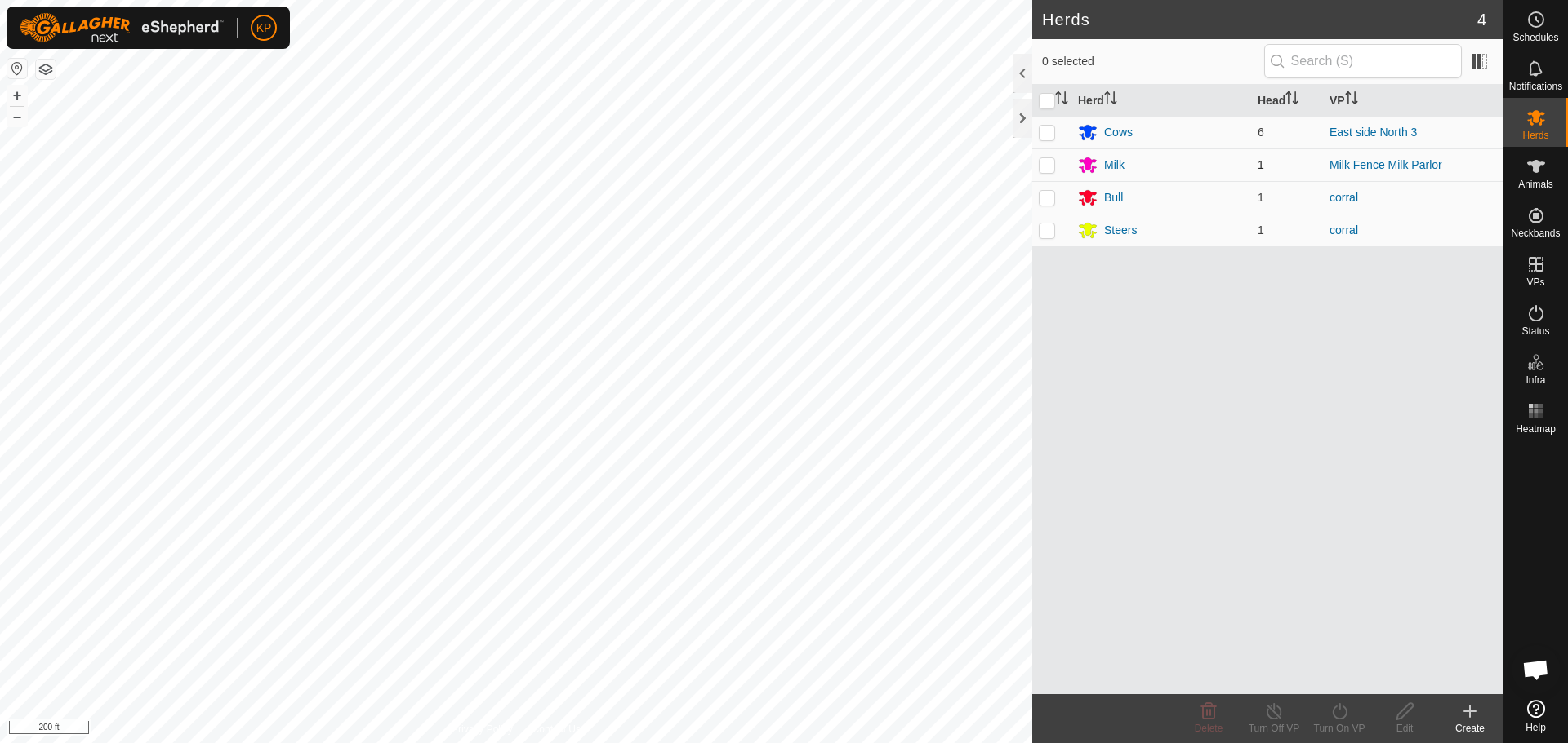
click at [1043, 164] on p-checkbox at bounding box center [1046, 165] width 16 height 13
checkbox input "true"
click at [1341, 722] on div "Turn On VP" at bounding box center [1338, 728] width 66 height 15
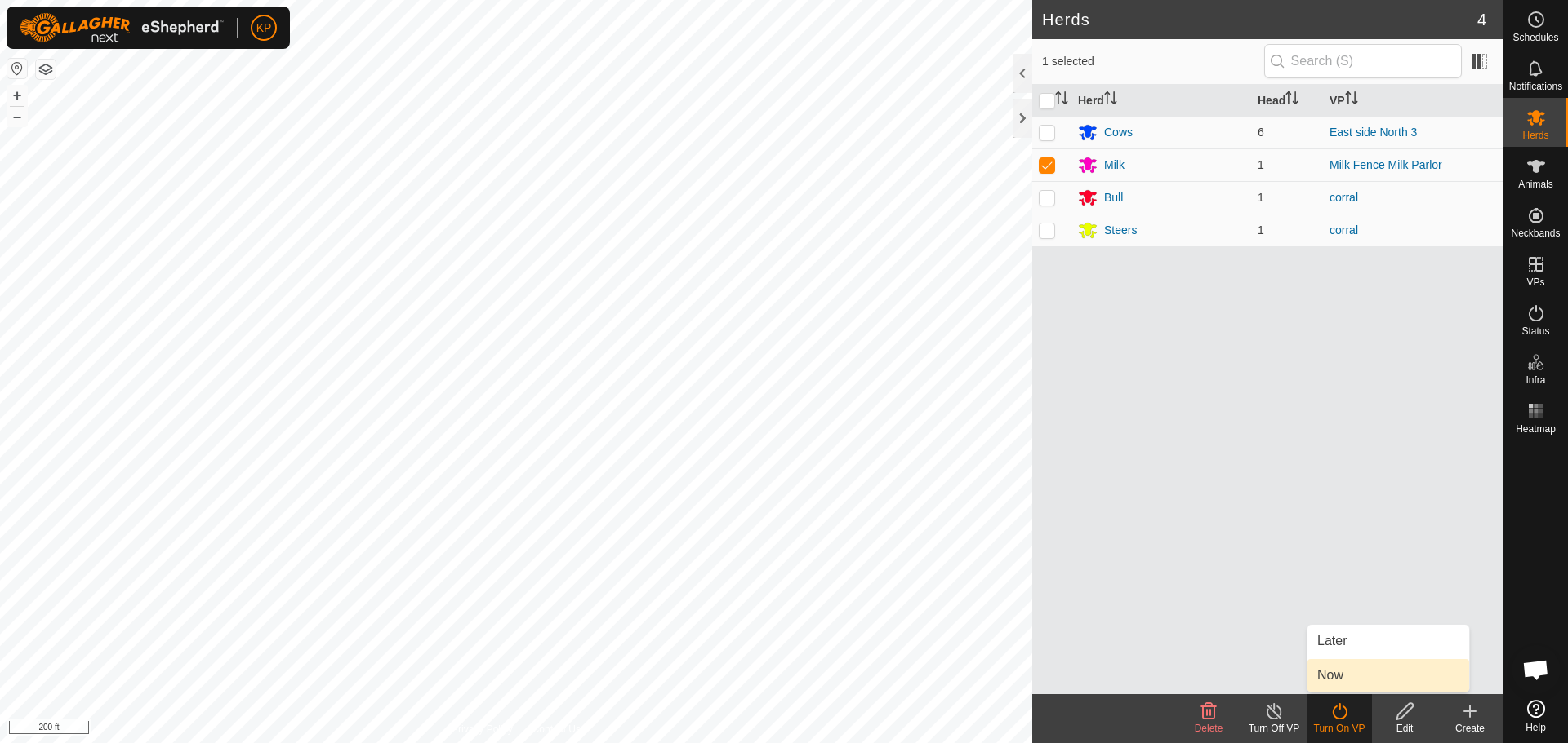
click at [1350, 673] on link "Now" at bounding box center [1387, 676] width 161 height 32
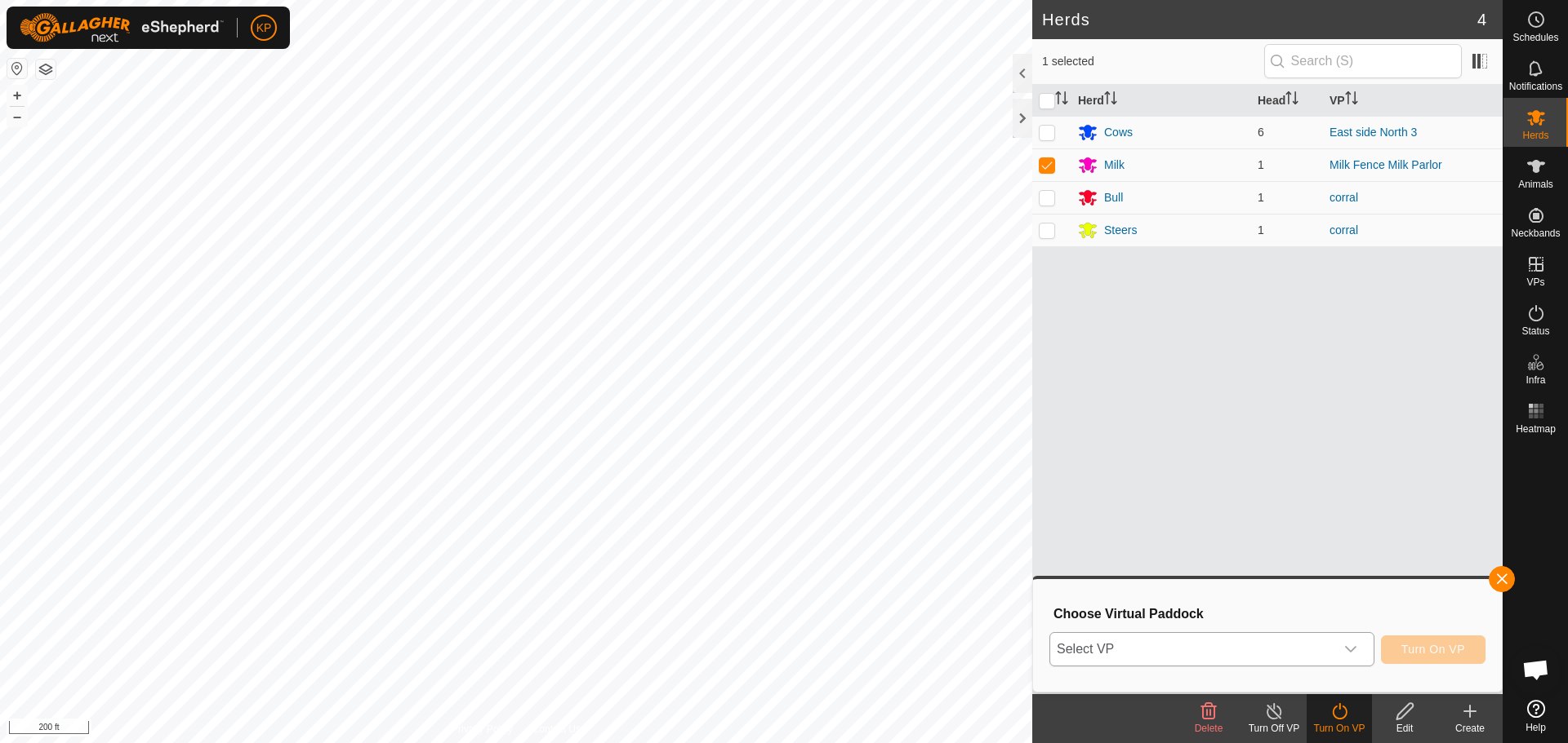
click at [1265, 649] on span "Select VP" at bounding box center [1192, 649] width 284 height 32
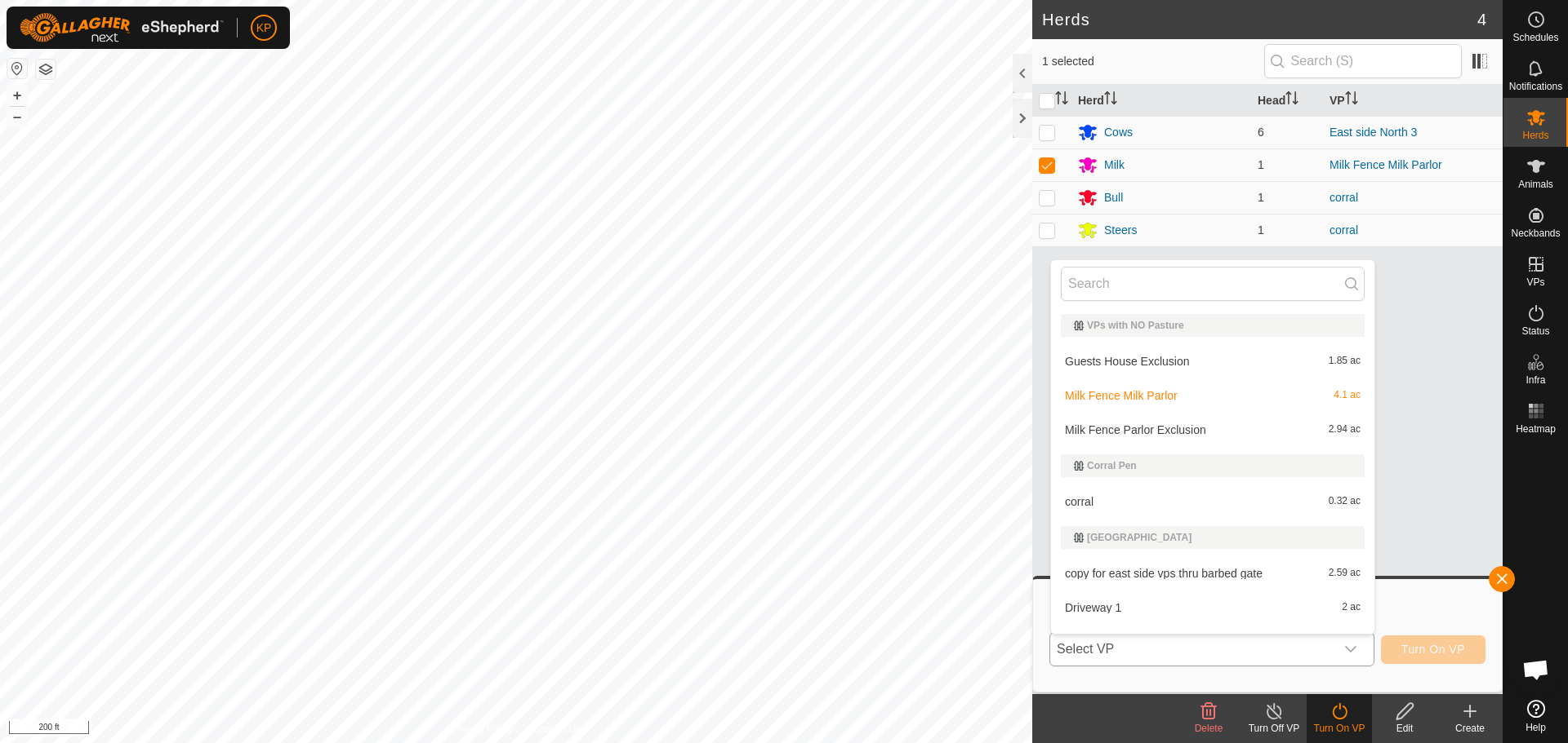
scroll to position [25, 0]
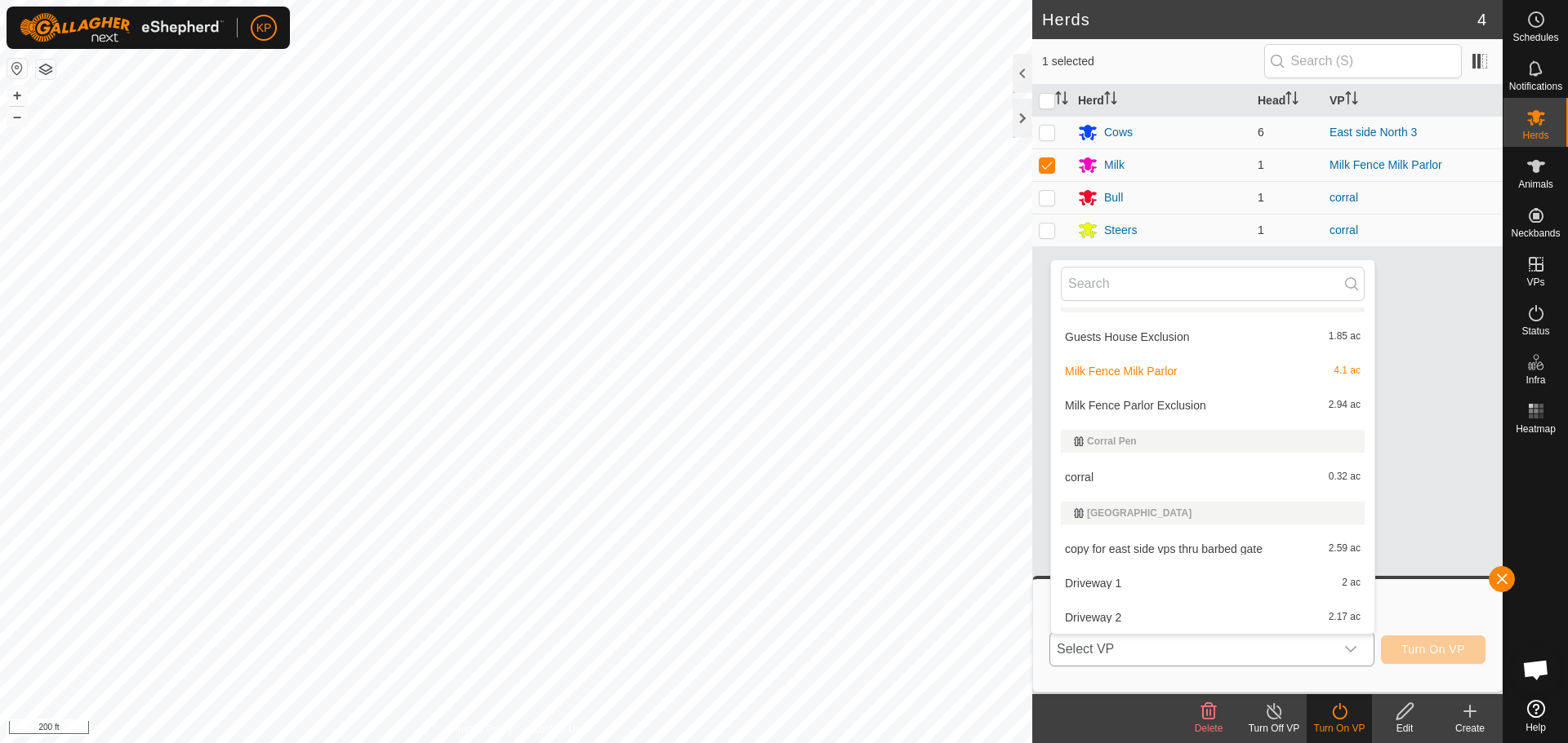
click at [1167, 403] on li "Milk Fence Parlor Exclusion 2.94 ac" at bounding box center [1212, 405] width 324 height 32
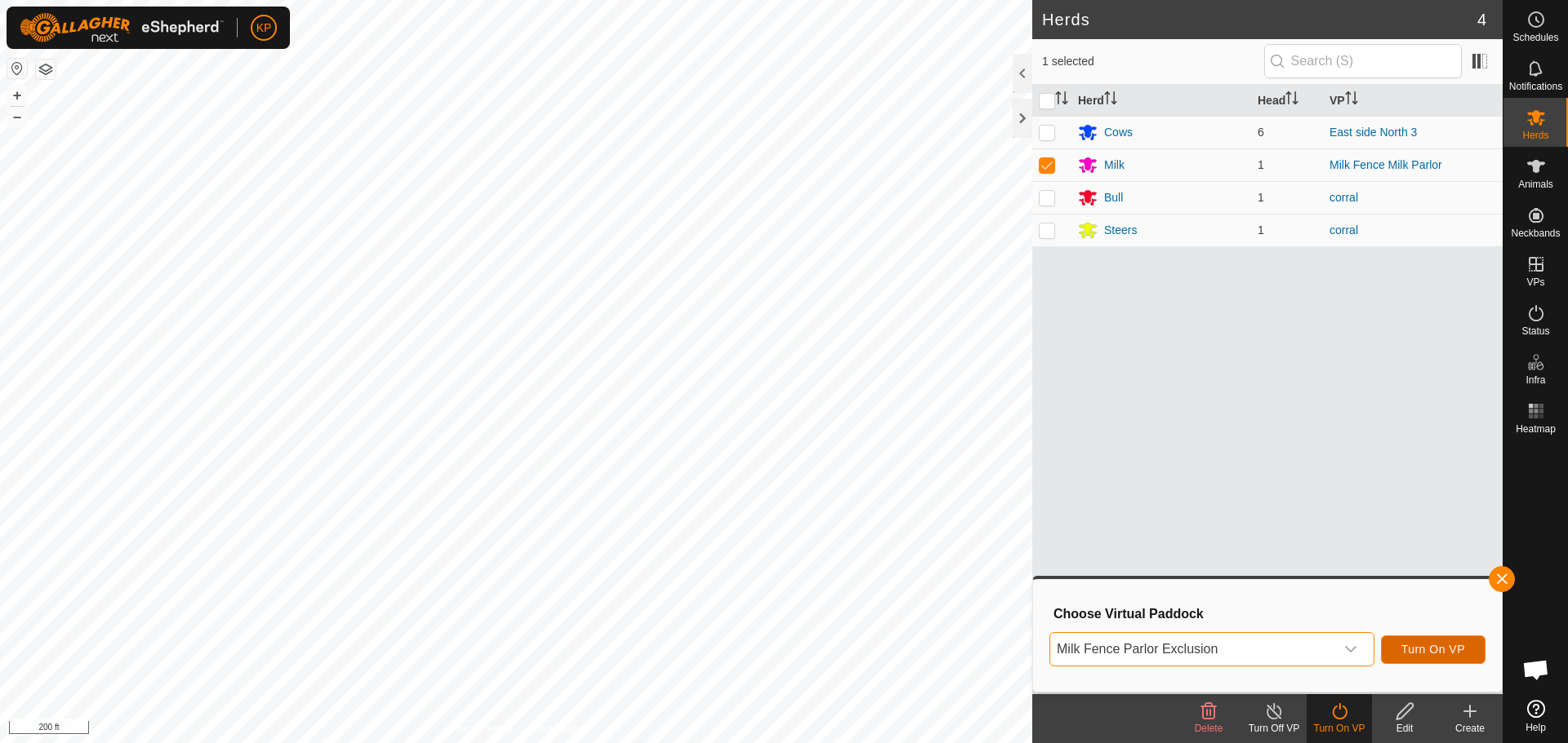
click at [1429, 655] on span "Turn On VP" at bounding box center [1432, 649] width 64 height 13
